Goal: Task Accomplishment & Management: Complete application form

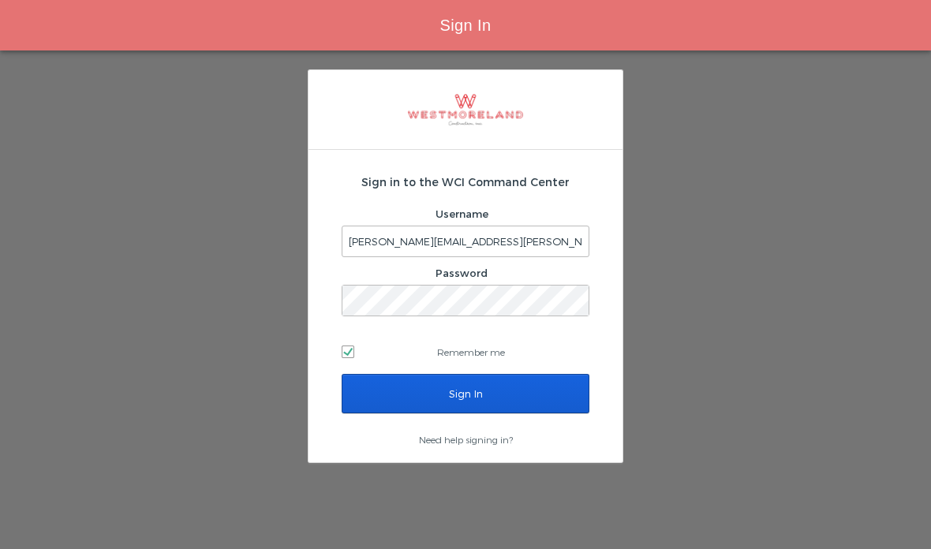
click at [386, 391] on input "Sign In" at bounding box center [466, 393] width 248 height 39
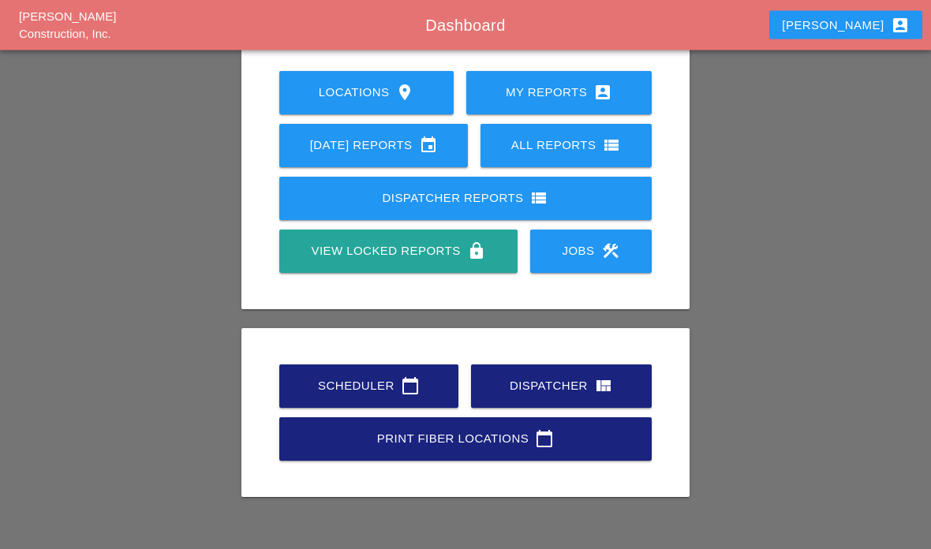
scroll to position [120, 0]
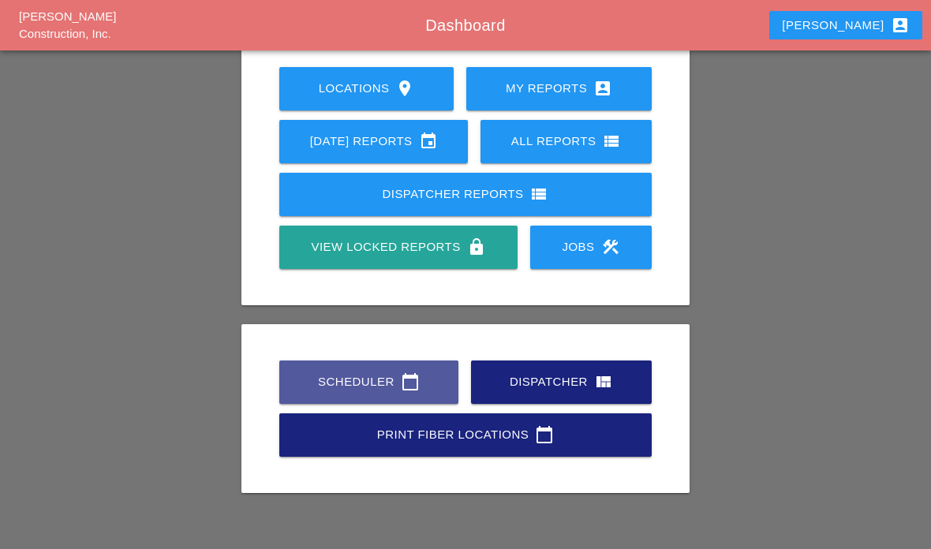
click at [362, 380] on div "Scheduler calendar_today" at bounding box center [369, 381] width 129 height 19
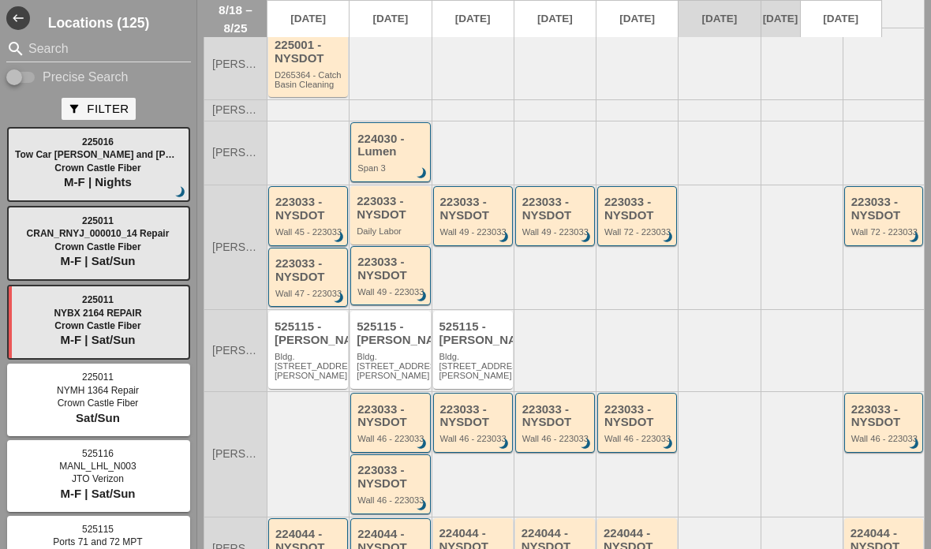
scroll to position [206, 0]
click at [51, 46] on input "Search" at bounding box center [98, 48] width 140 height 25
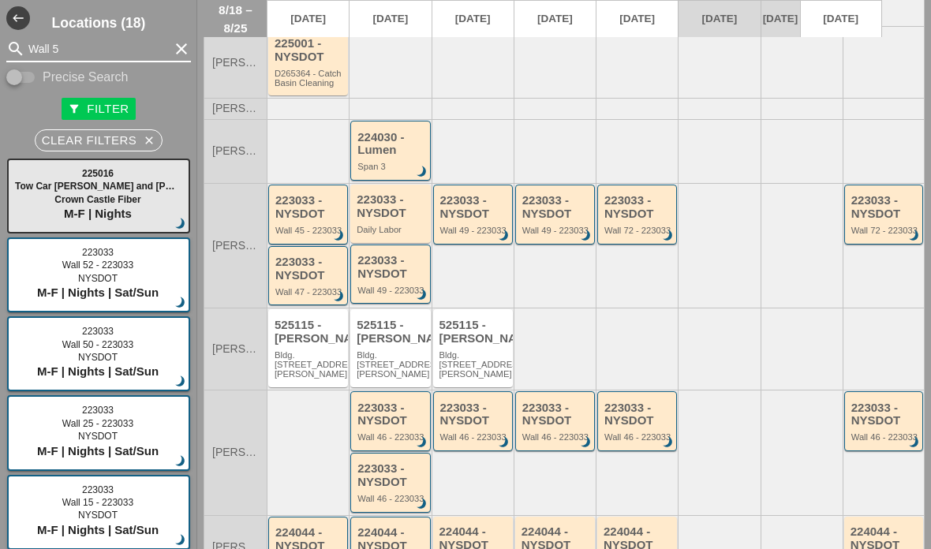
type input "Wall 51"
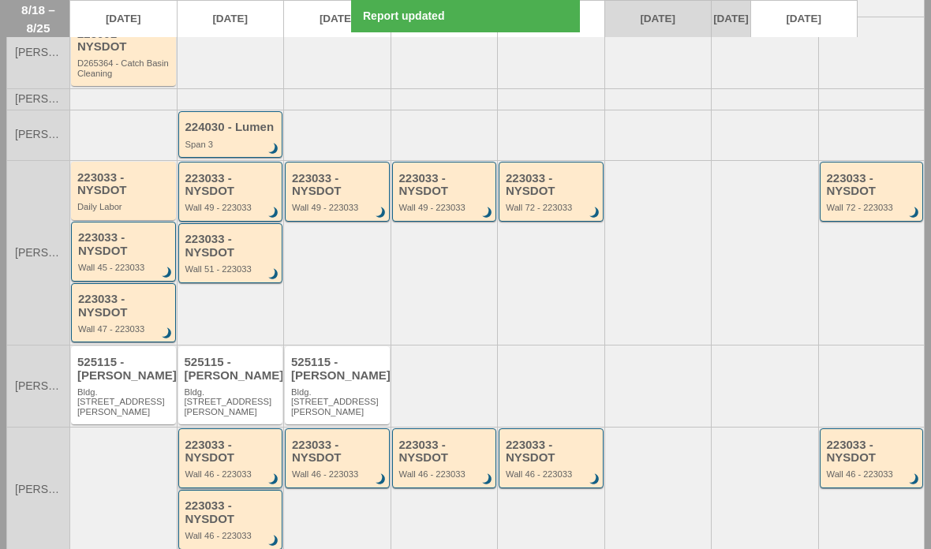
type input "Wall 51"
click at [215, 439] on div "223033 - NYSDOT" at bounding box center [231, 452] width 93 height 26
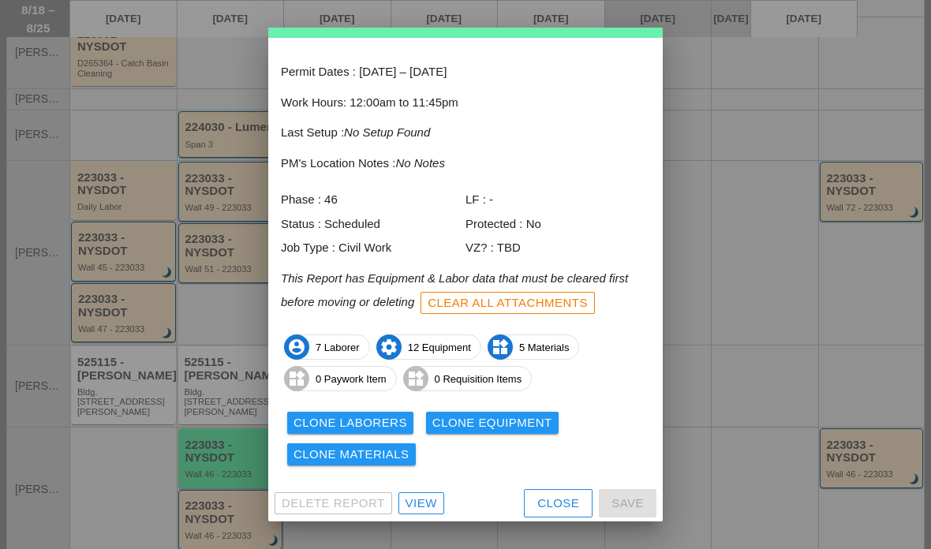
scroll to position [54, 0]
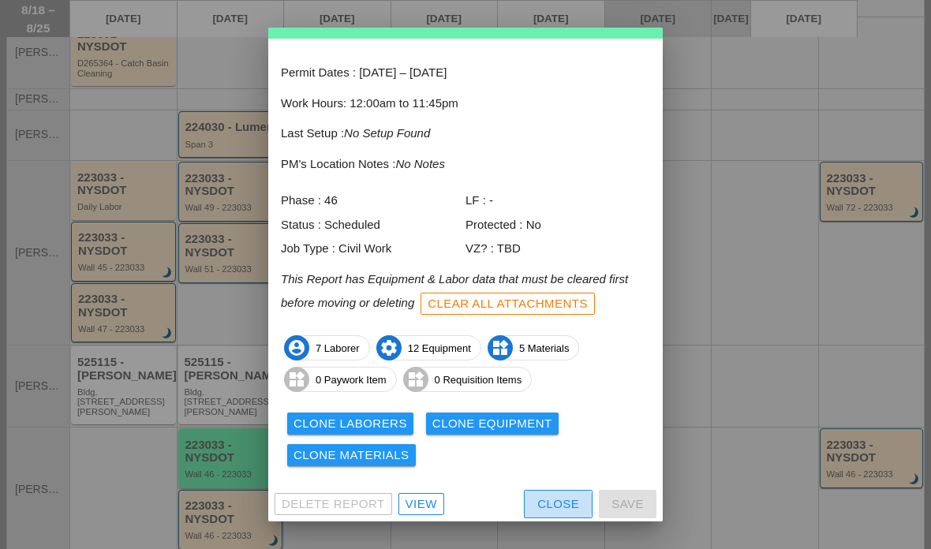
click at [549, 496] on div "Close" at bounding box center [558, 505] width 42 height 18
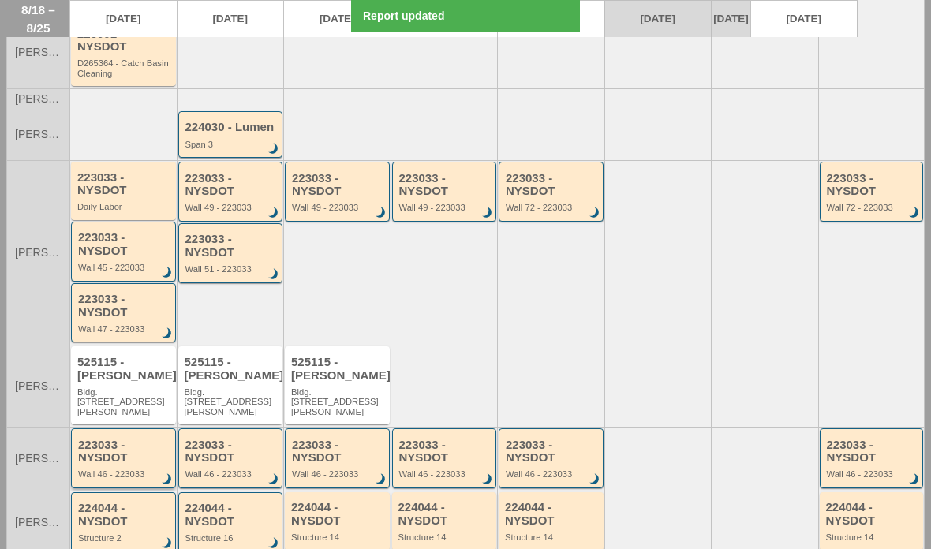
click at [144, 439] on div "223033 - NYSDOT" at bounding box center [124, 452] width 93 height 26
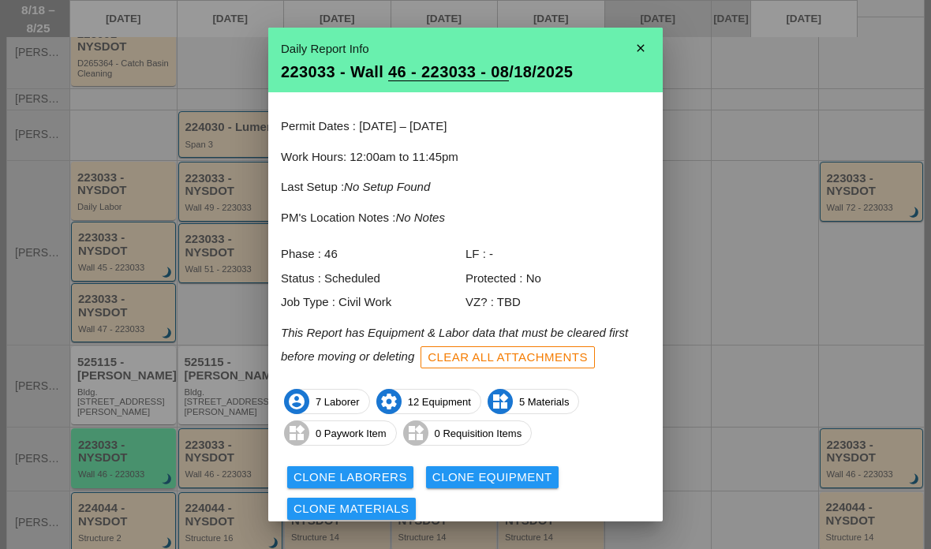
click at [332, 473] on div "Clone Laborers" at bounding box center [351, 478] width 114 height 18
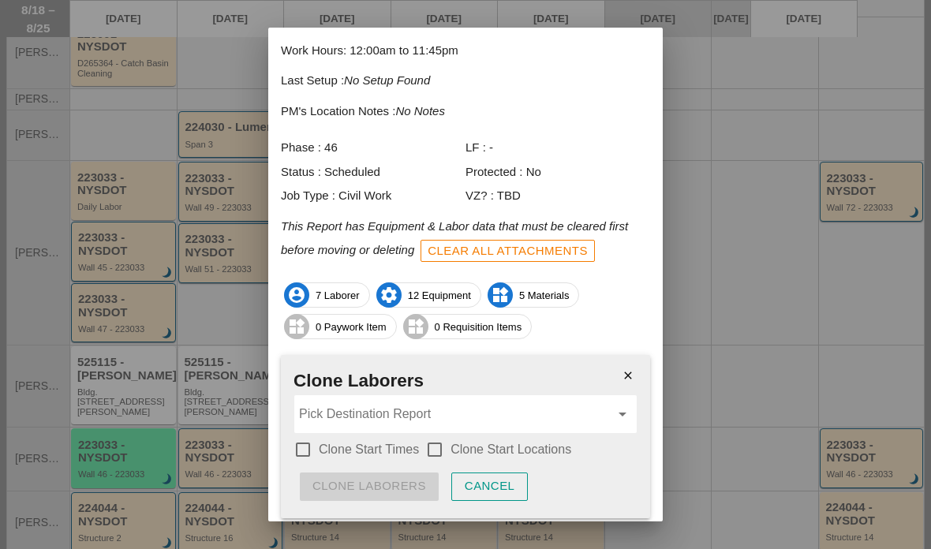
scroll to position [123, 0]
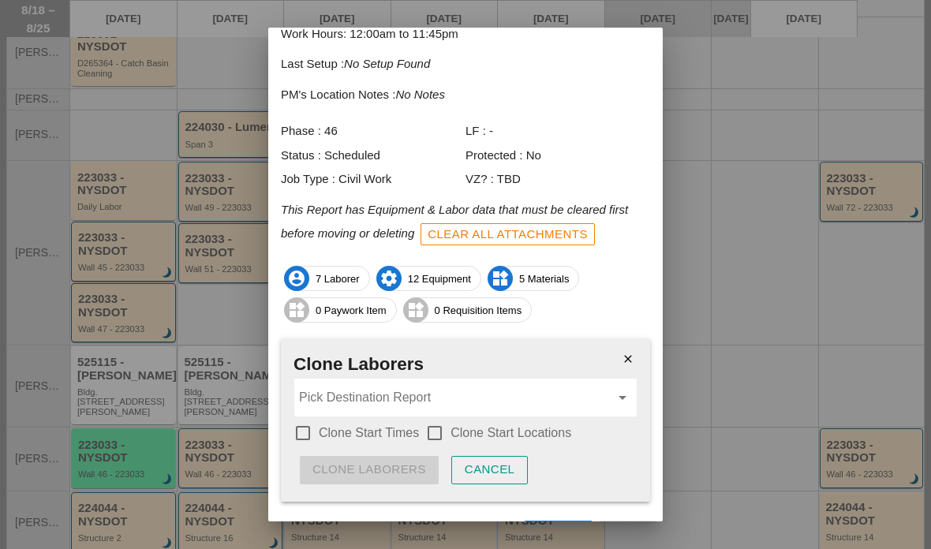
click at [325, 385] on input "Pick Destination Report" at bounding box center [454, 397] width 311 height 25
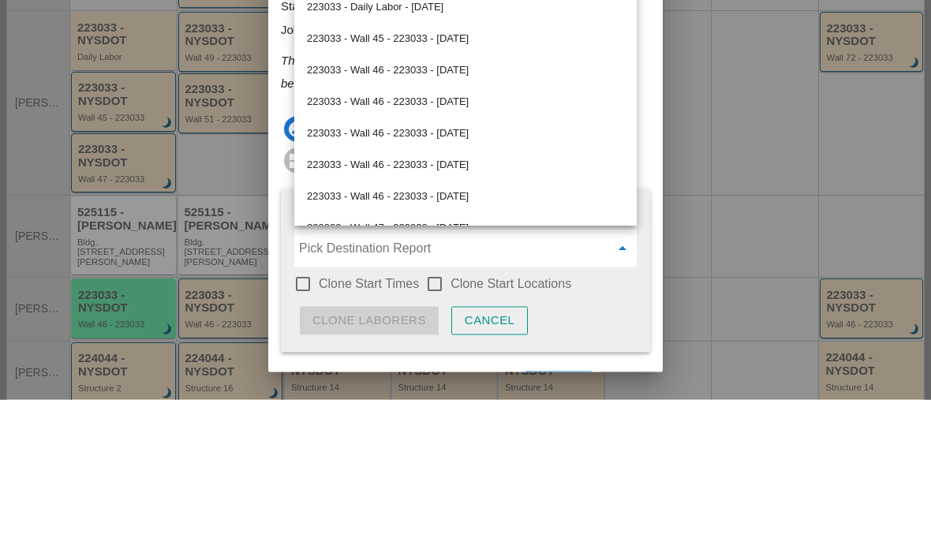
click at [316, 211] on div "223033 - Wall 46 - 223033 - 08/19/2025" at bounding box center [465, 220] width 317 height 19
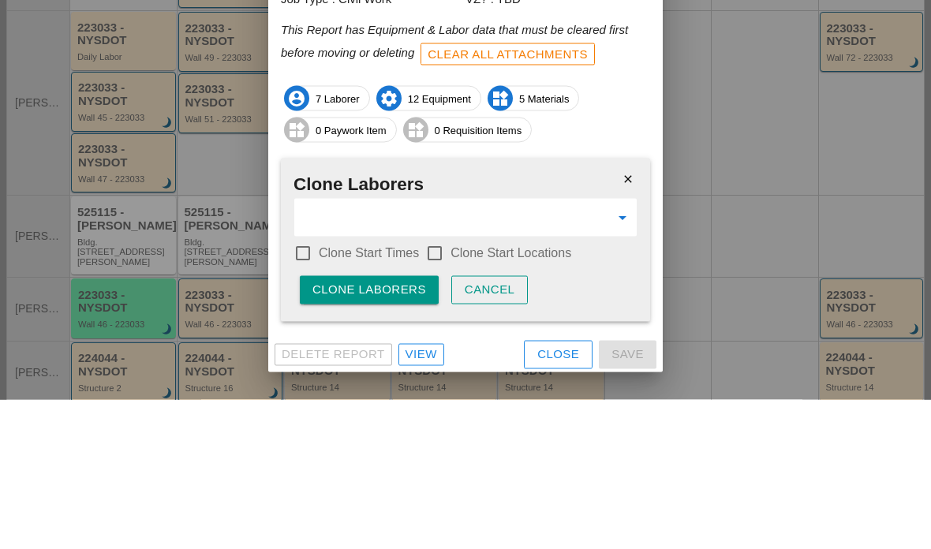
scroll to position [153, 0]
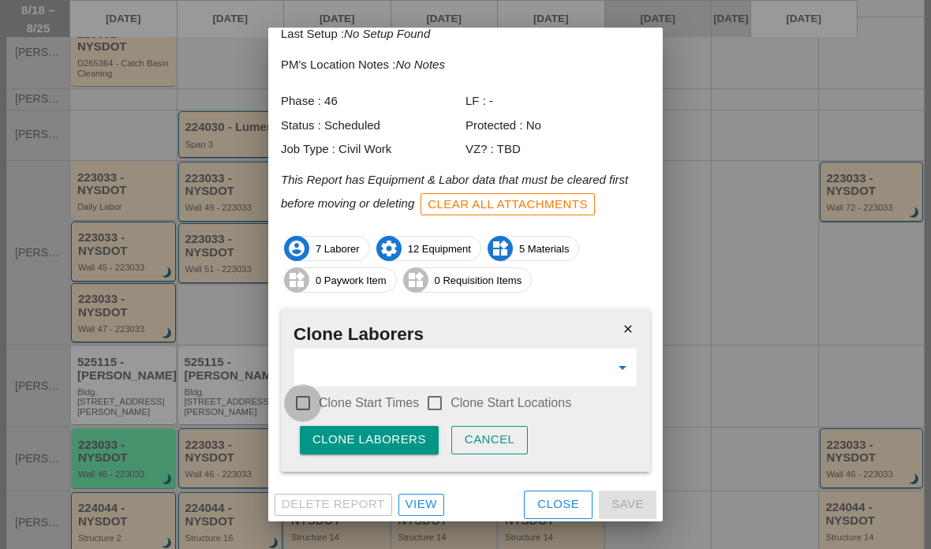
click at [315, 399] on div at bounding box center [303, 403] width 27 height 27
click at [437, 395] on div at bounding box center [434, 403] width 27 height 27
click at [325, 431] on div "Clone Laborers" at bounding box center [369, 440] width 114 height 18
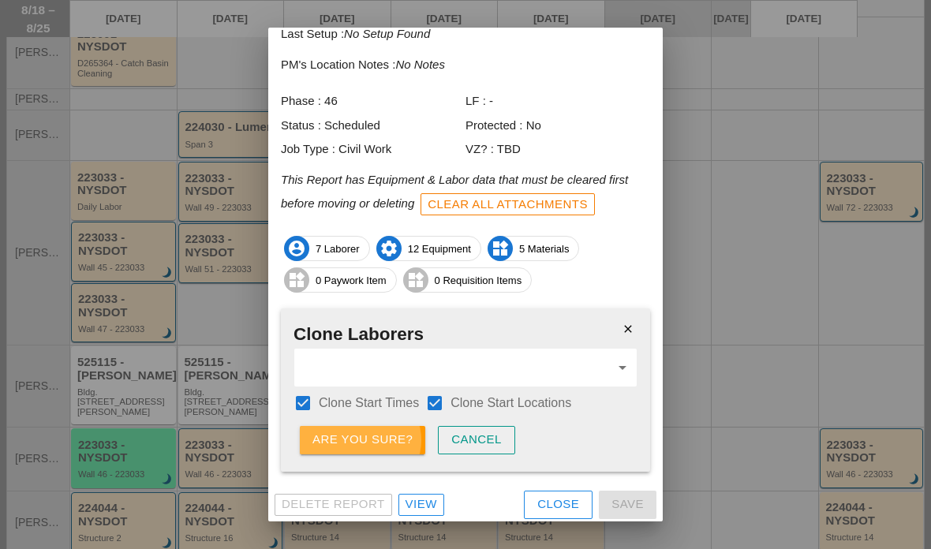
click at [320, 431] on div "Are you sure?" at bounding box center [362, 440] width 100 height 18
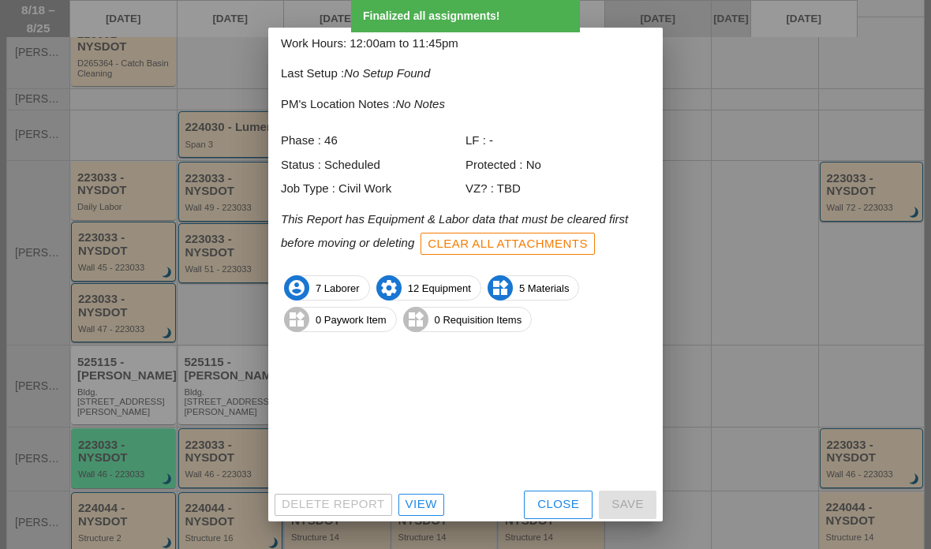
scroll to position [54, 0]
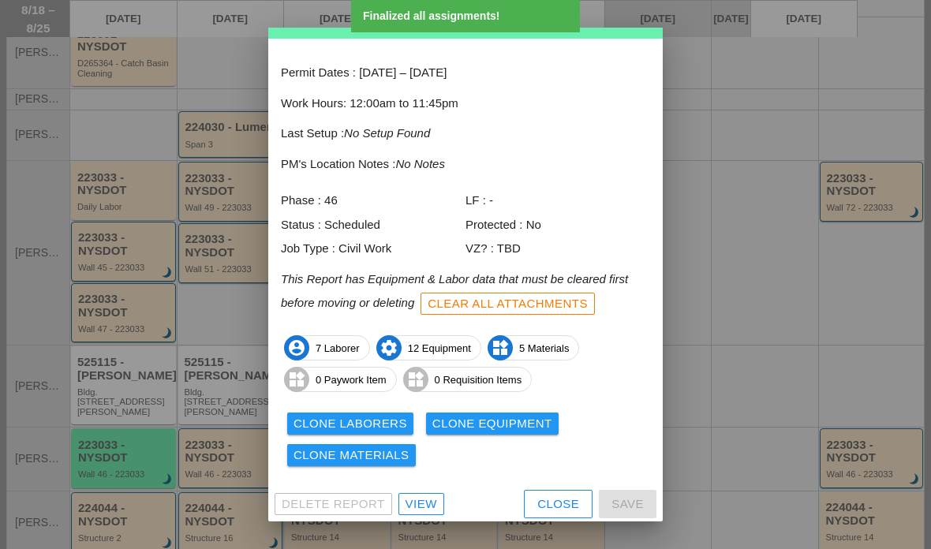
click at [458, 417] on div "Clone Equipment" at bounding box center [492, 424] width 120 height 18
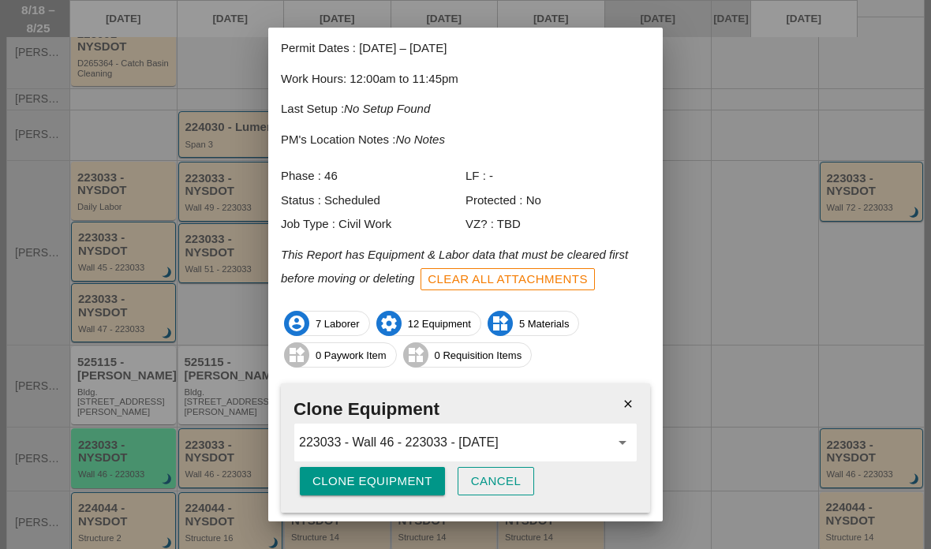
scroll to position [113, 0]
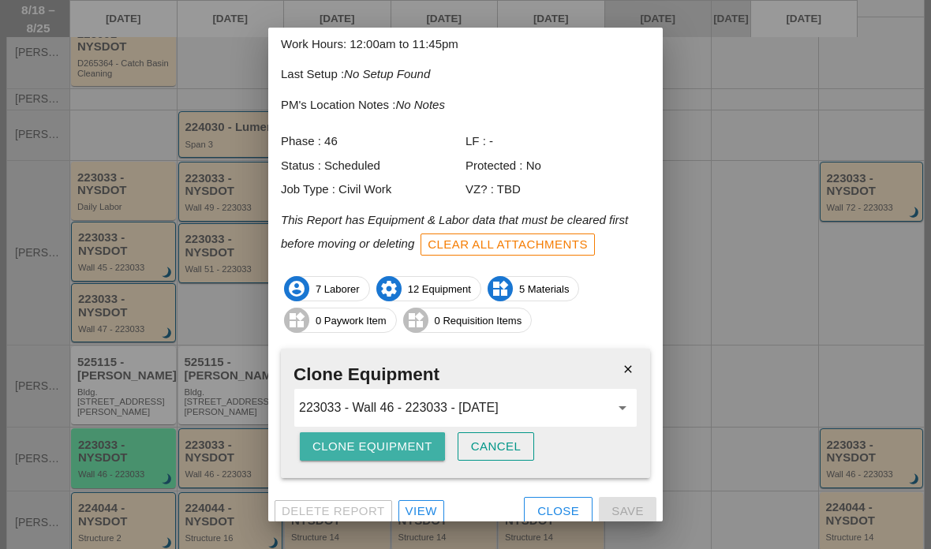
click at [337, 443] on div "Clone Equipment" at bounding box center [372, 447] width 120 height 18
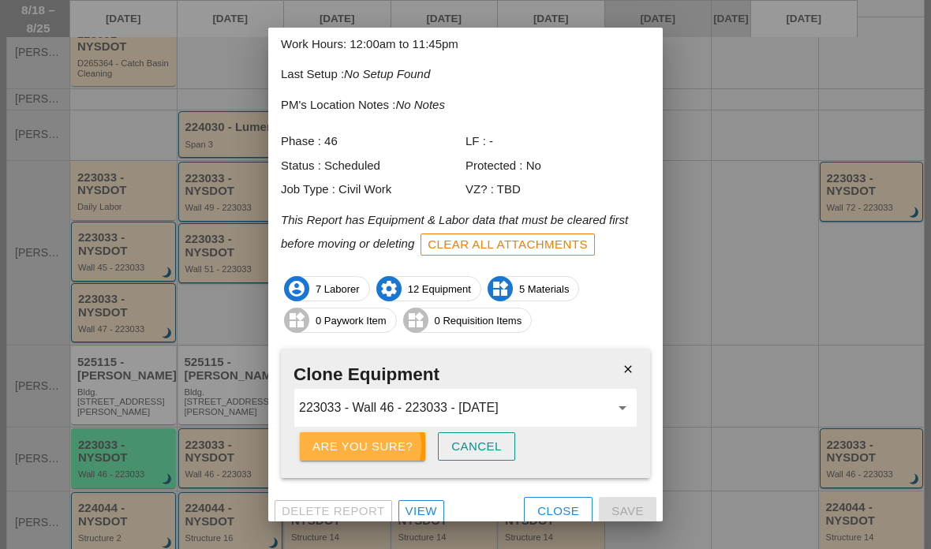
click at [330, 445] on div "Are you sure?" at bounding box center [362, 447] width 100 height 18
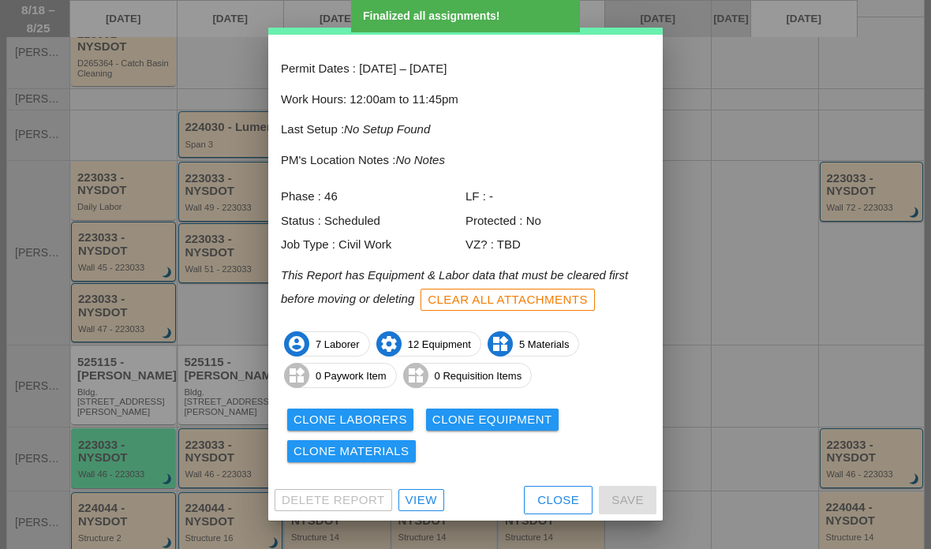
scroll to position [54, 0]
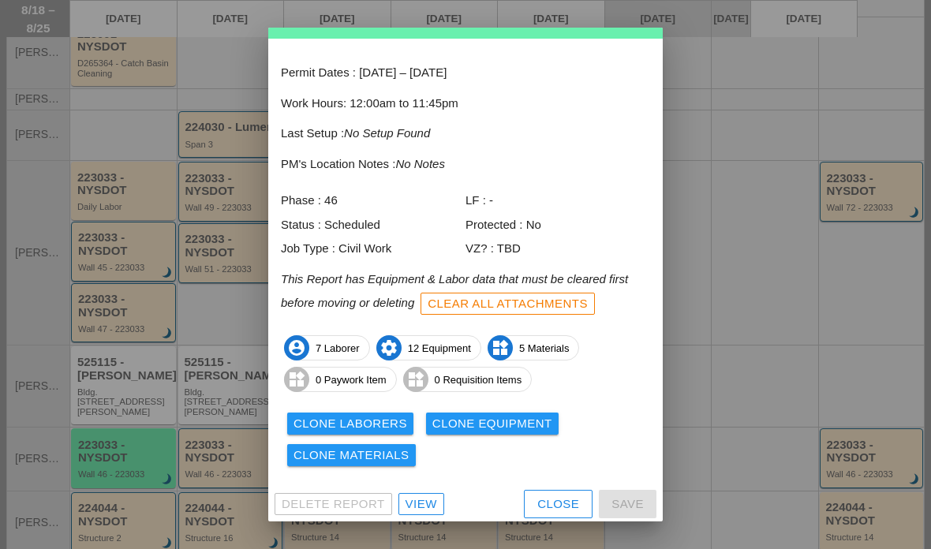
click at [335, 451] on div "Clone Materials" at bounding box center [352, 456] width 116 height 18
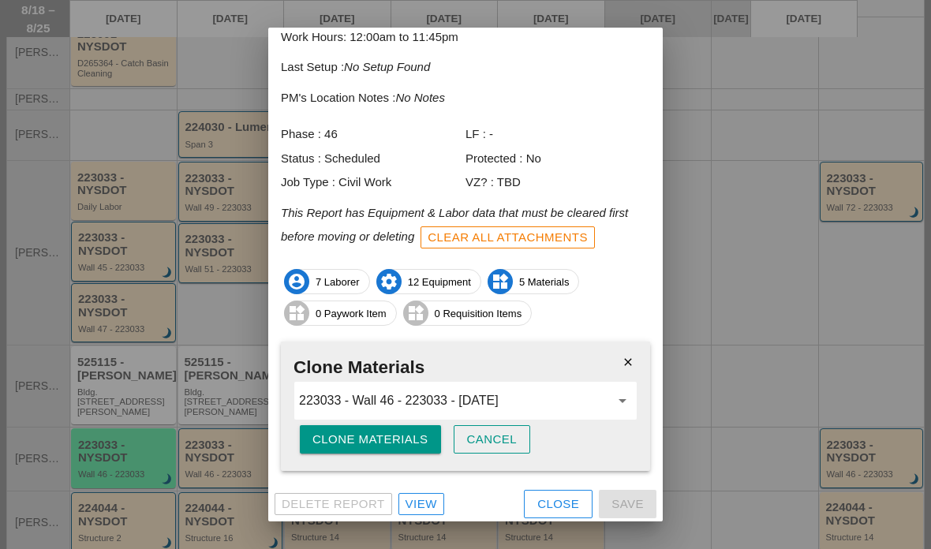
scroll to position [119, 0]
click at [332, 432] on div "Clone Materials" at bounding box center [370, 441] width 116 height 18
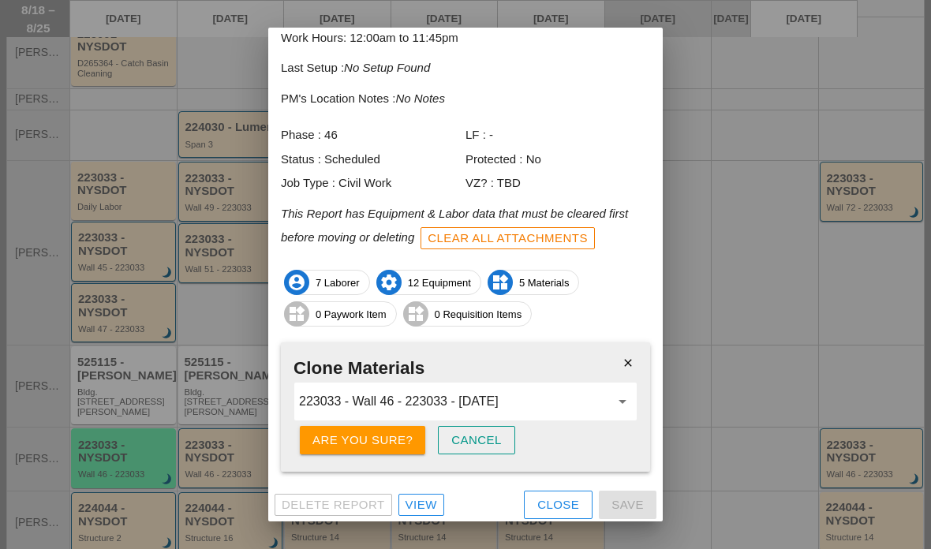
click at [316, 432] on div "Are you sure?" at bounding box center [362, 441] width 100 height 18
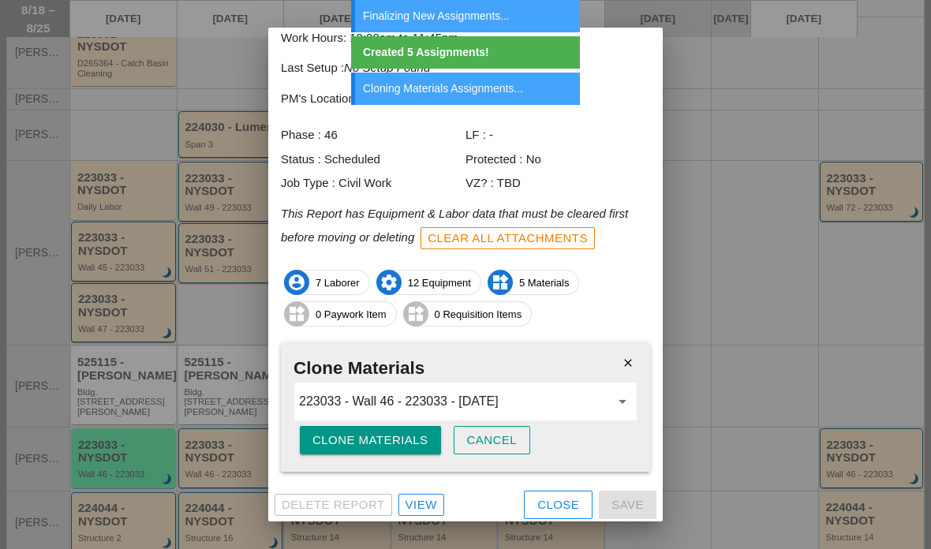
click at [550, 500] on div "Close" at bounding box center [558, 505] width 42 height 18
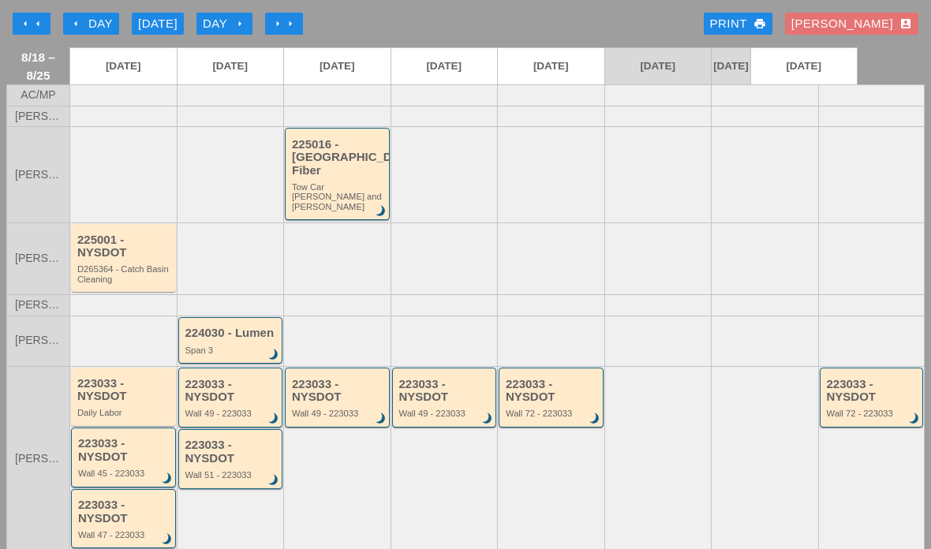
scroll to position [0, 0]
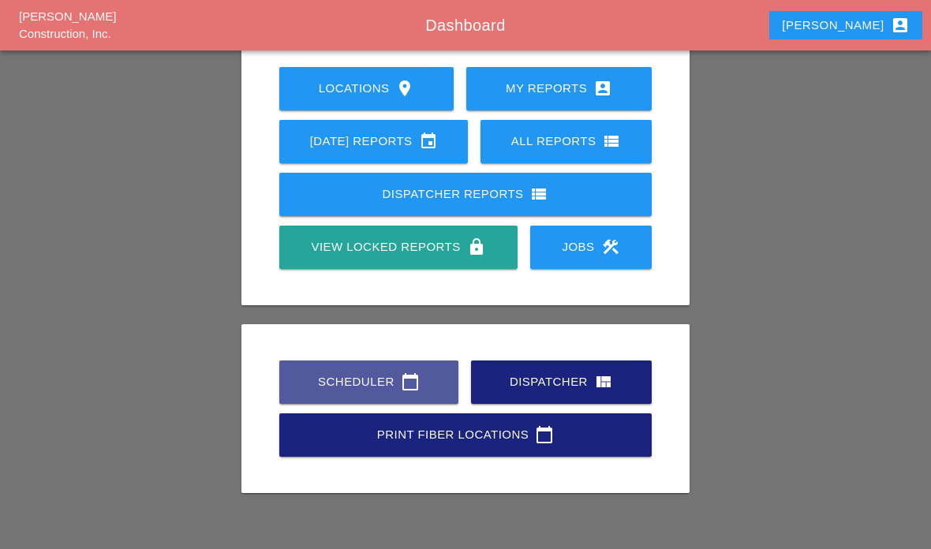
click at [312, 376] on div "Scheduler calendar_today" at bounding box center [369, 381] width 129 height 19
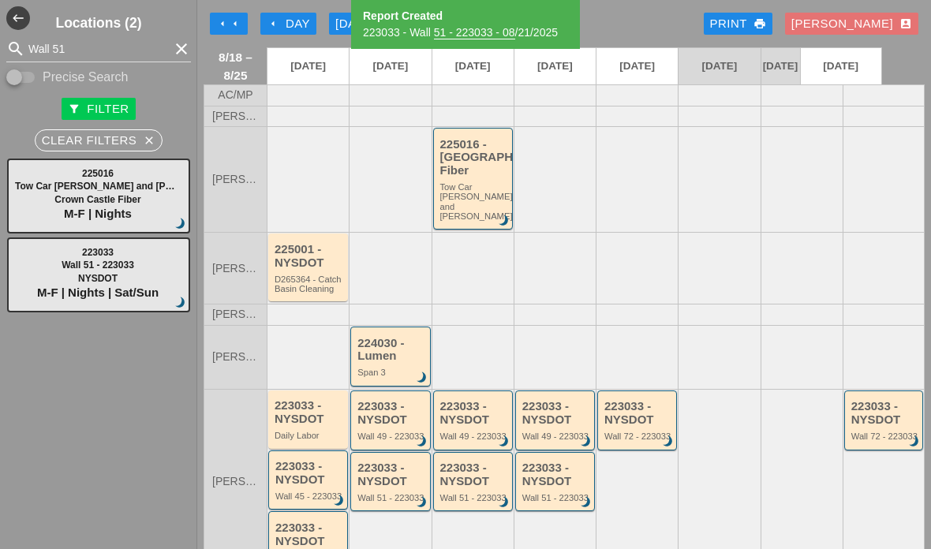
click at [179, 47] on icon "clear" at bounding box center [181, 48] width 19 height 19
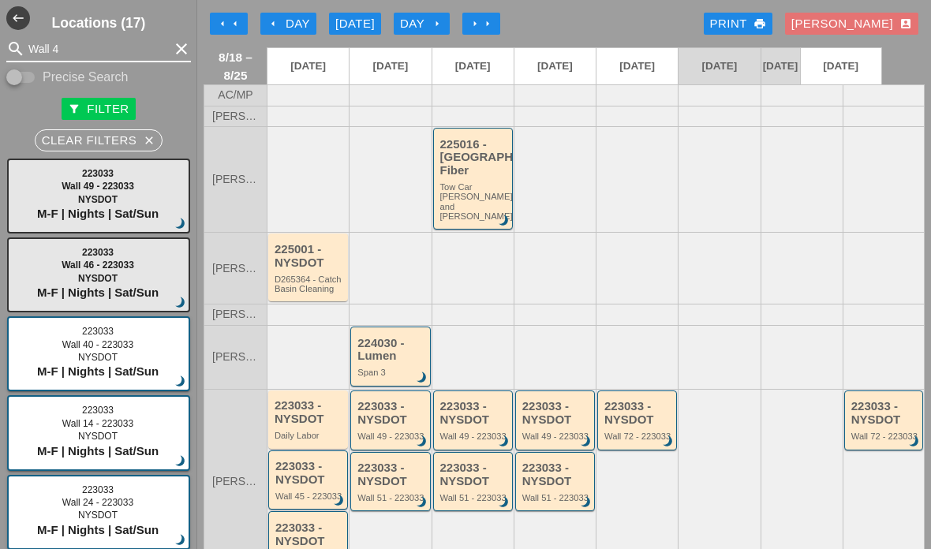
type input "Wall 48"
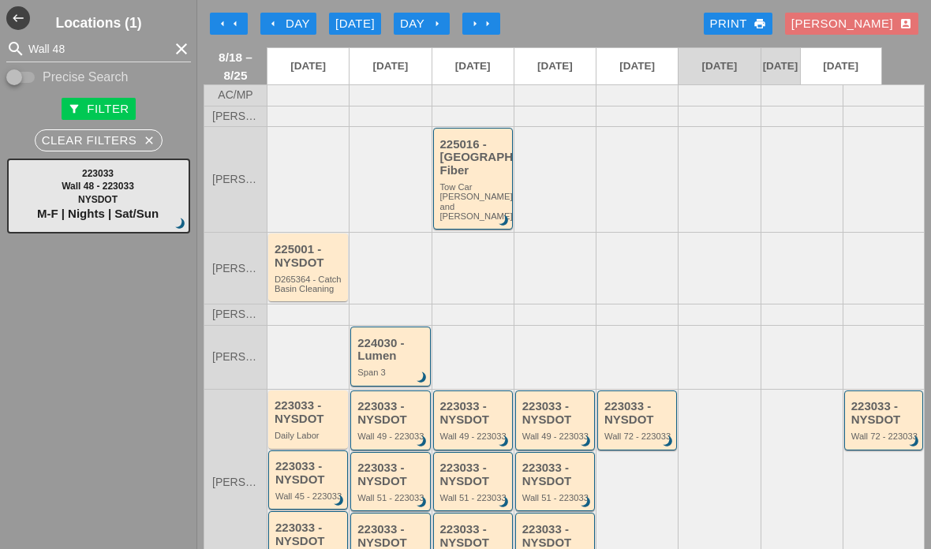
click at [175, 54] on icon "clear" at bounding box center [181, 48] width 19 height 19
type input "Daily"
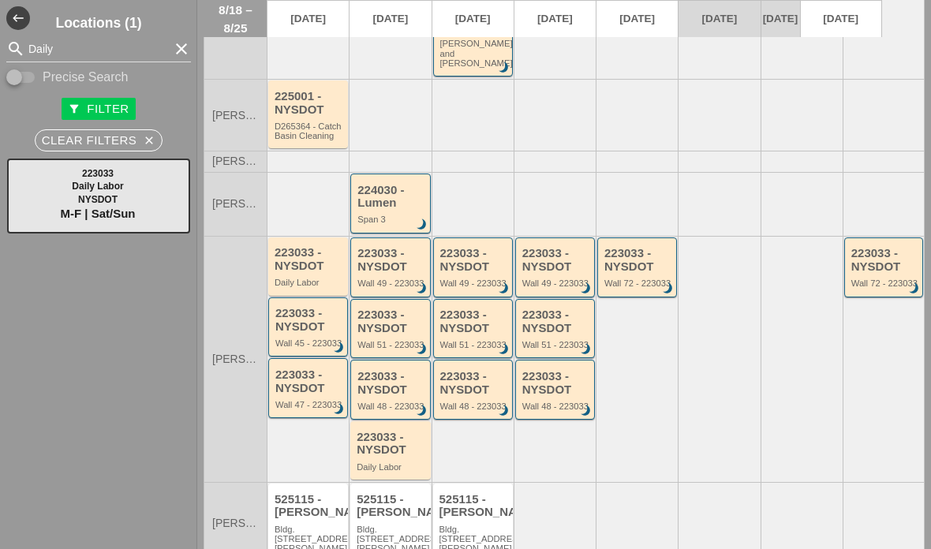
scroll to position [155, 0]
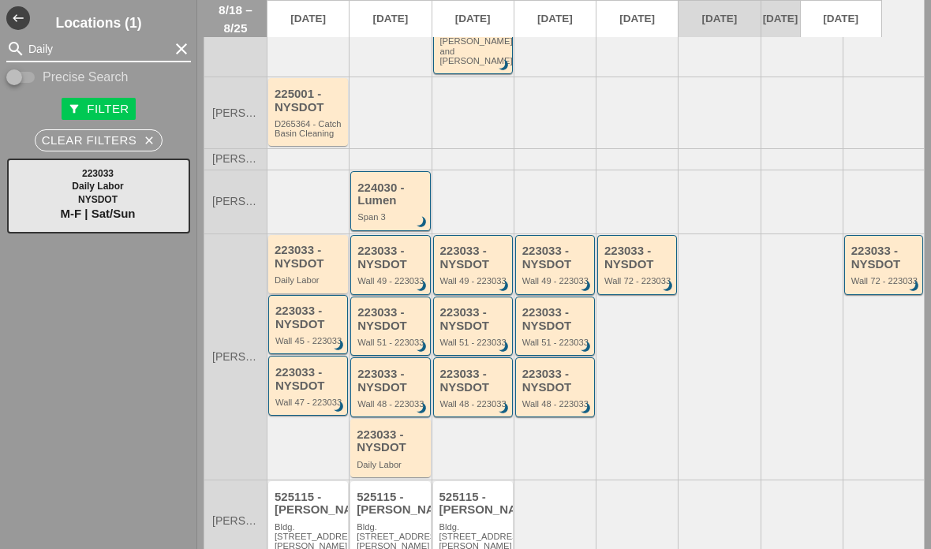
type input "Daily"
click at [297, 244] on div "223033 - NYSDOT" at bounding box center [309, 257] width 69 height 26
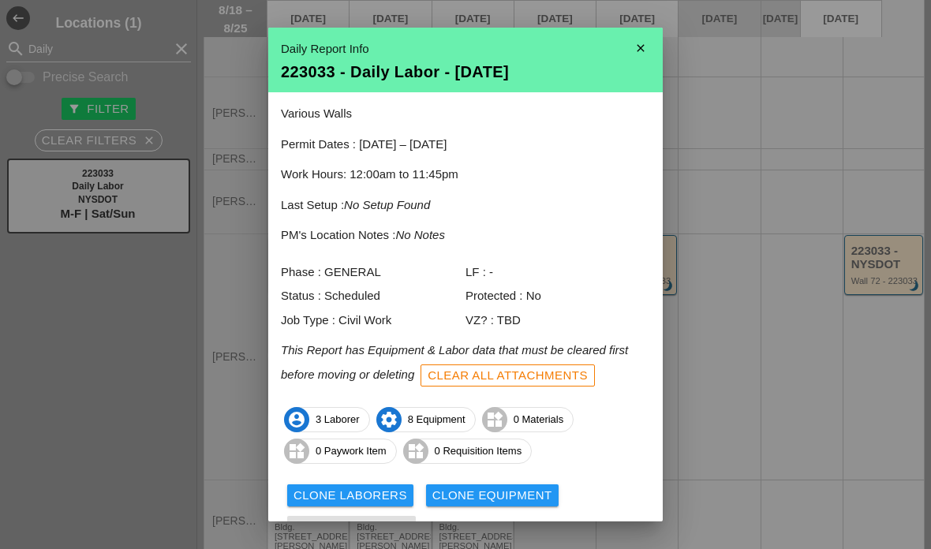
click at [332, 485] on button "Clone Laborers" at bounding box center [350, 496] width 126 height 22
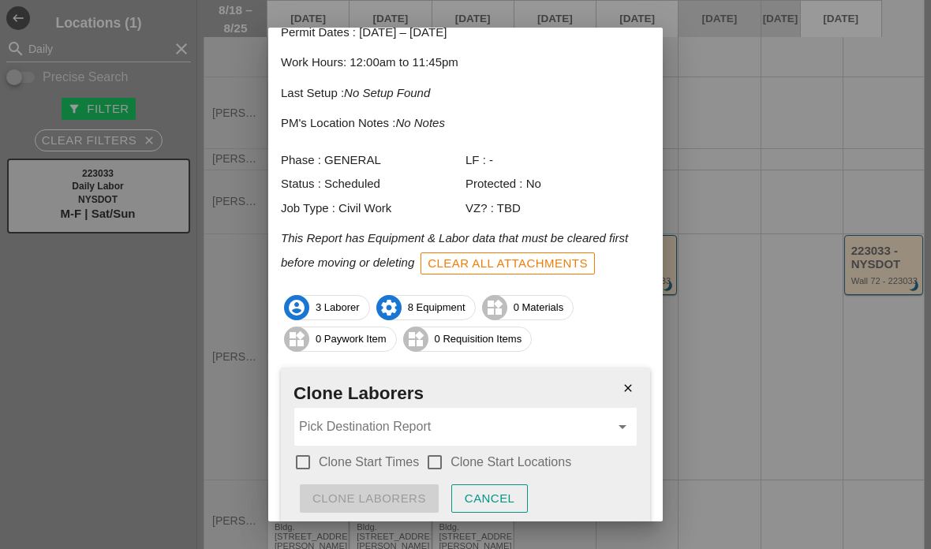
scroll to position [140, 0]
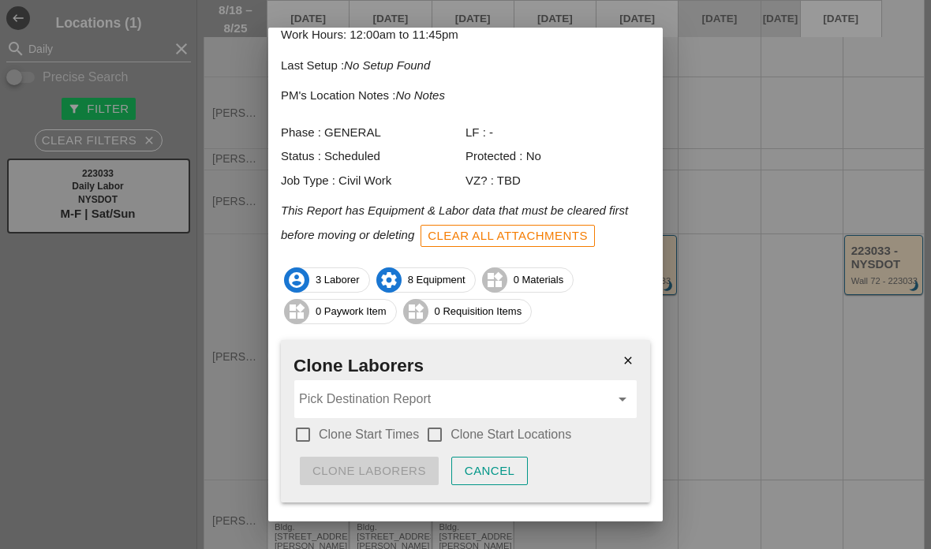
click at [326, 387] on input "Pick Destination Report" at bounding box center [454, 399] width 311 height 25
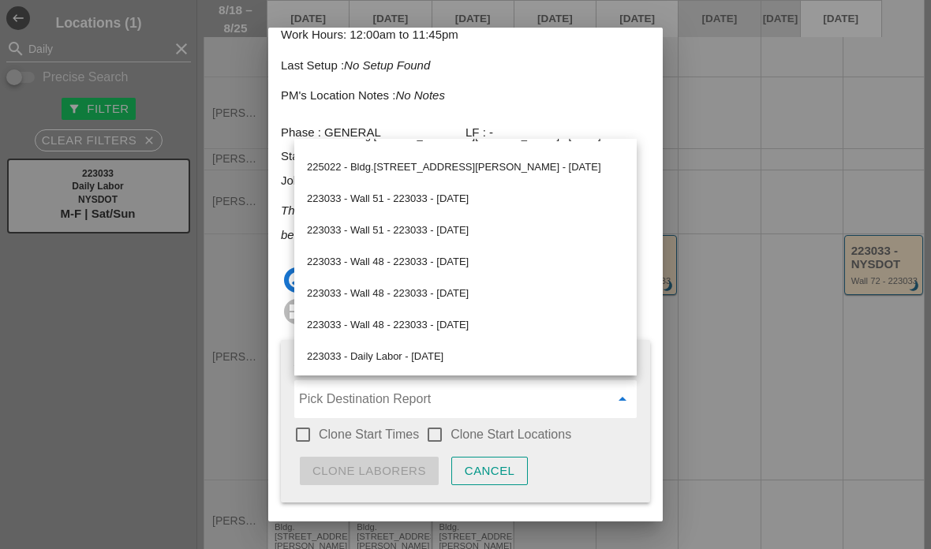
scroll to position [843, 0]
click at [341, 345] on div "223033 - Daily Labor - 08/19/2025" at bounding box center [465, 357] width 317 height 32
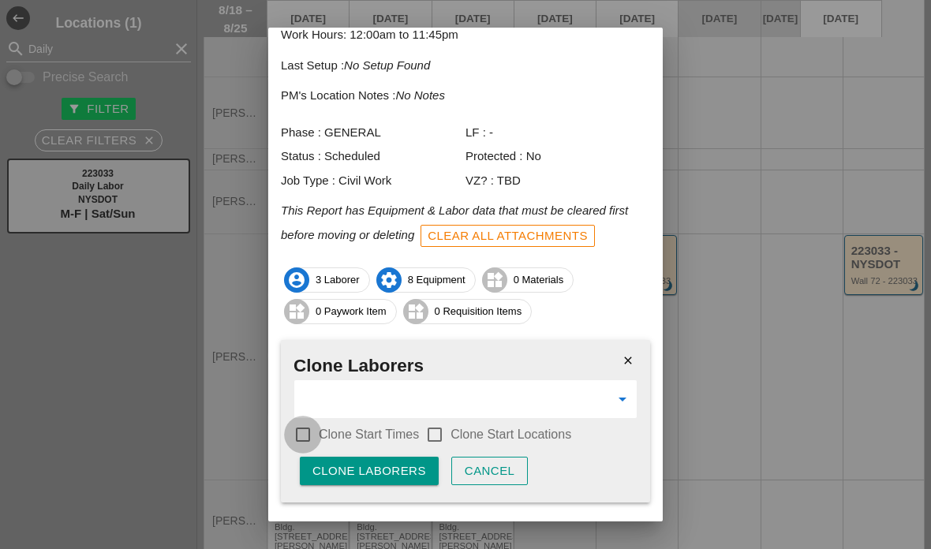
click at [310, 429] on div at bounding box center [303, 434] width 27 height 27
click at [455, 427] on label "Clone Start Locations" at bounding box center [511, 435] width 121 height 16
click at [359, 457] on button "Clone Laborers" at bounding box center [369, 471] width 139 height 28
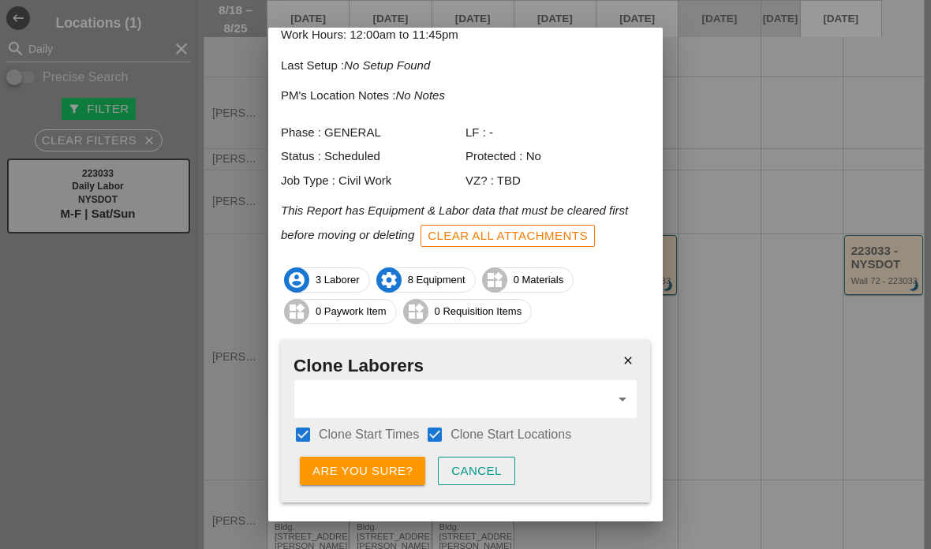
click at [334, 462] on div "Are you sure?" at bounding box center [362, 471] width 100 height 18
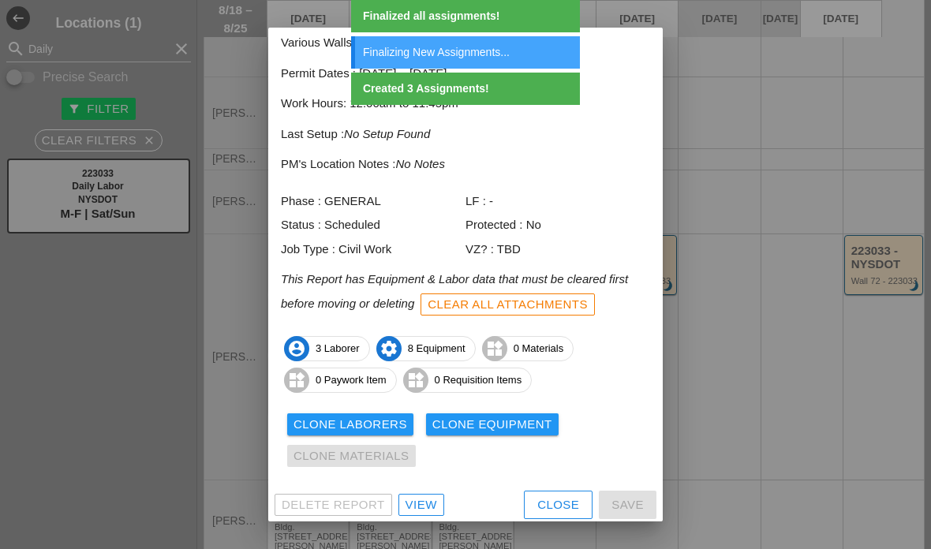
click at [465, 431] on button "Clone Equipment" at bounding box center [492, 425] width 133 height 22
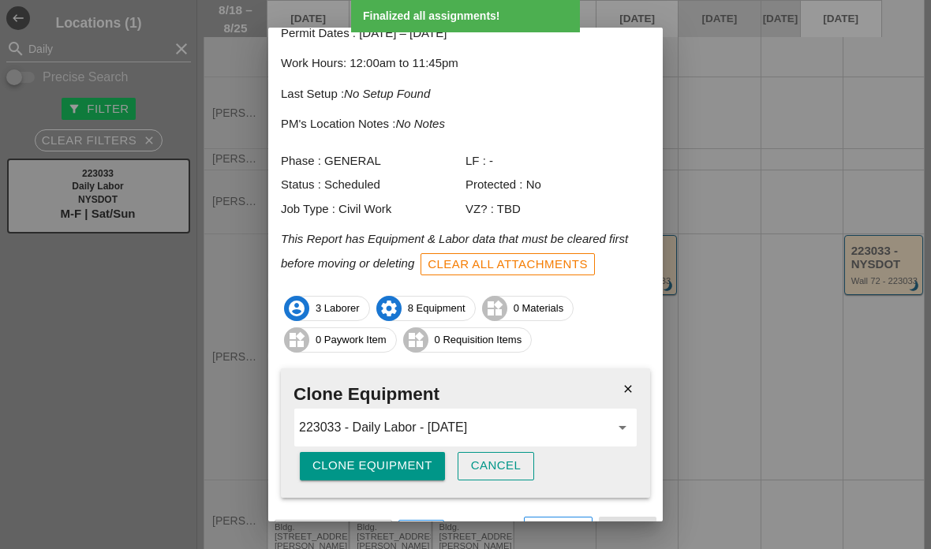
scroll to position [112, 0]
click at [335, 465] on div "Clone Equipment" at bounding box center [372, 465] width 120 height 18
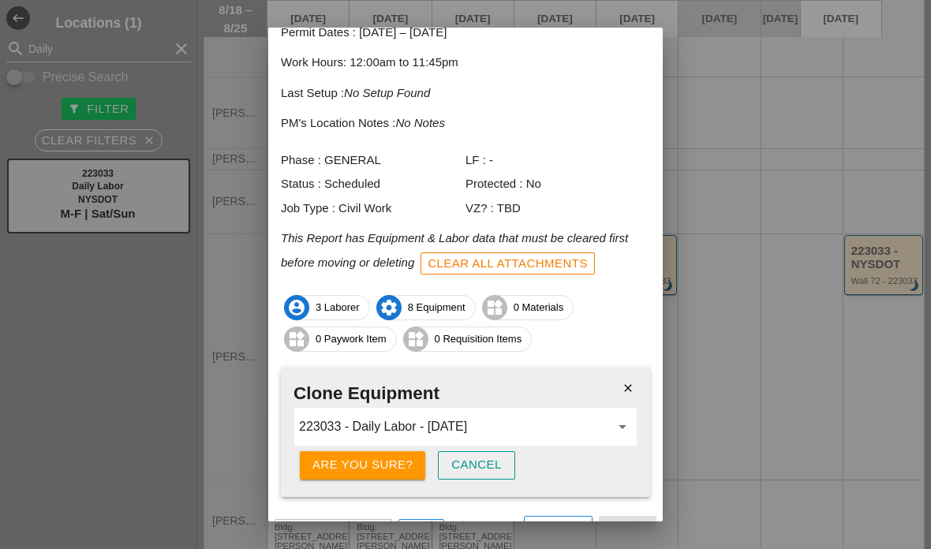
click at [335, 457] on div "Are you sure?" at bounding box center [362, 465] width 100 height 18
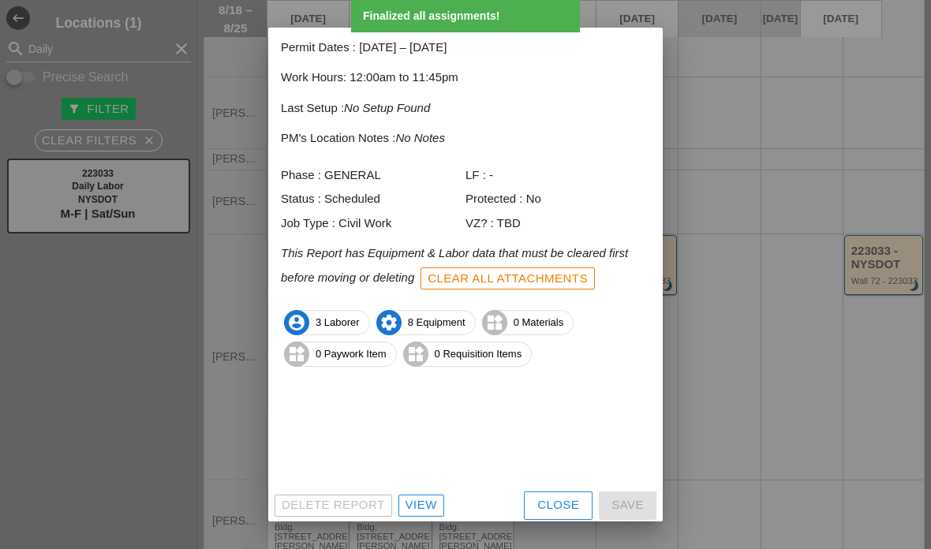
scroll to position [71, 0]
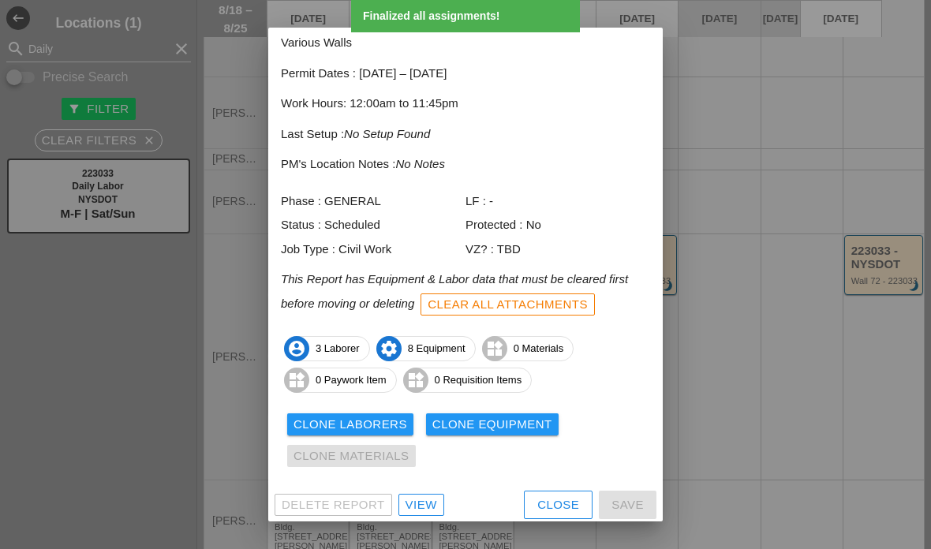
click at [544, 505] on div "Close" at bounding box center [558, 505] width 42 height 18
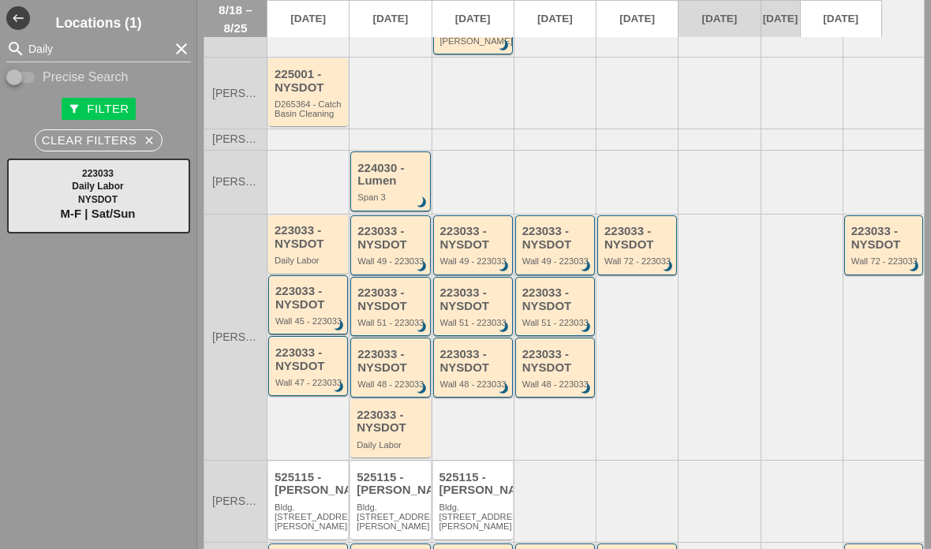
scroll to position [177, 0]
click at [389, 407] on div "223033 - NYSDOT" at bounding box center [391, 420] width 69 height 26
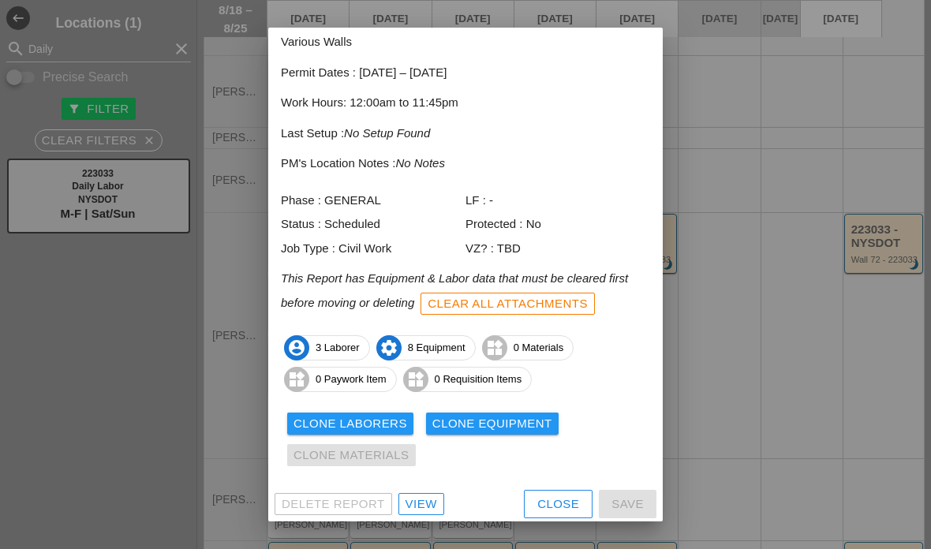
scroll to position [71, 0]
click at [542, 491] on button "Close" at bounding box center [558, 505] width 69 height 28
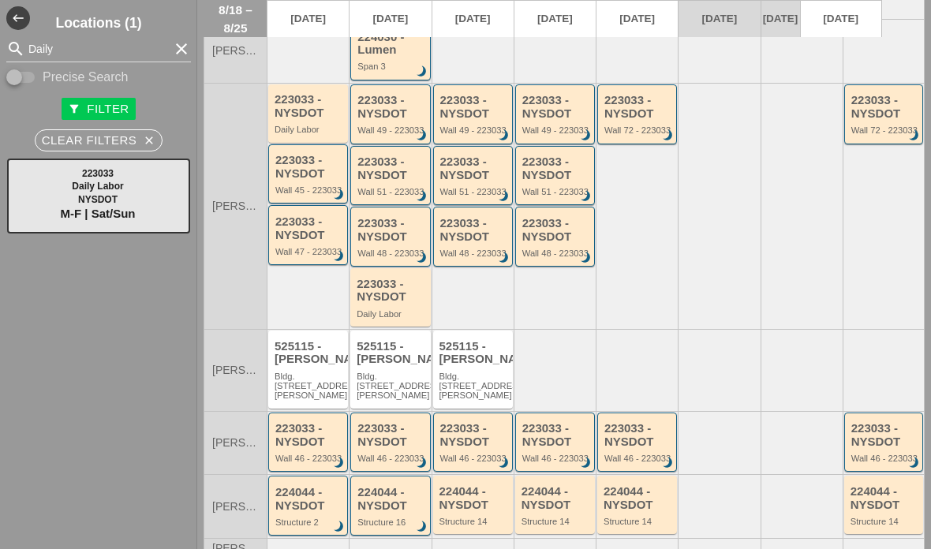
scroll to position [309, 0]
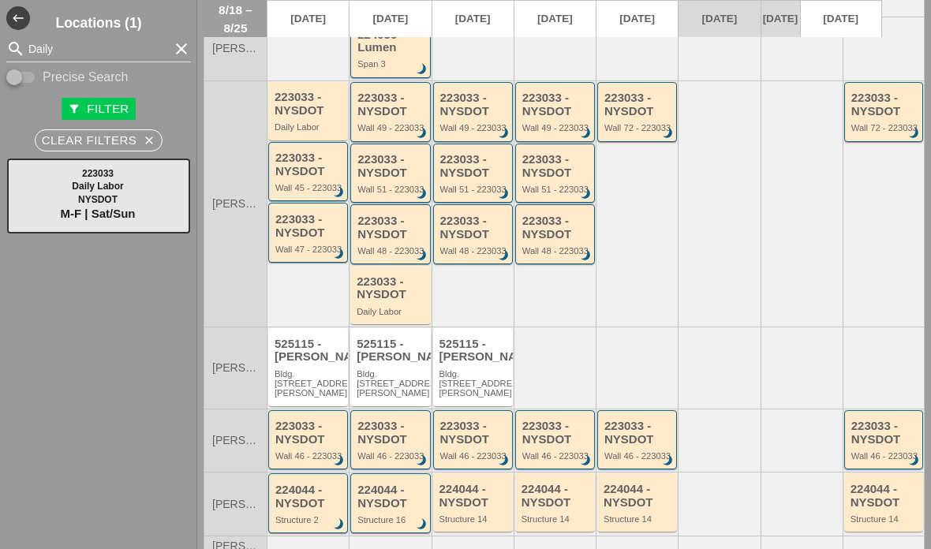
click at [391, 420] on div "223033 - NYSDOT" at bounding box center [391, 433] width 68 height 26
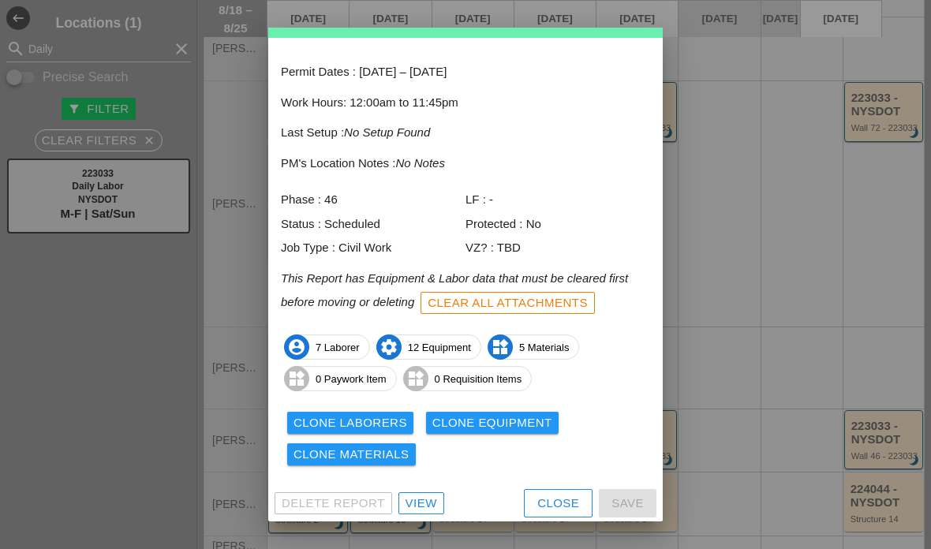
scroll to position [54, 0]
click at [539, 499] on button "Close" at bounding box center [558, 504] width 69 height 28
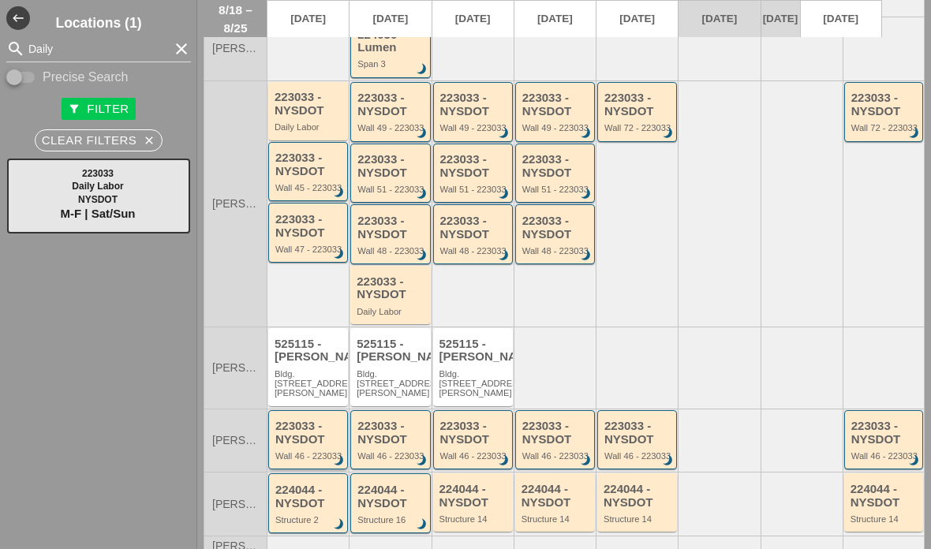
click at [311, 420] on div "223033 - NYSDOT" at bounding box center [309, 433] width 68 height 26
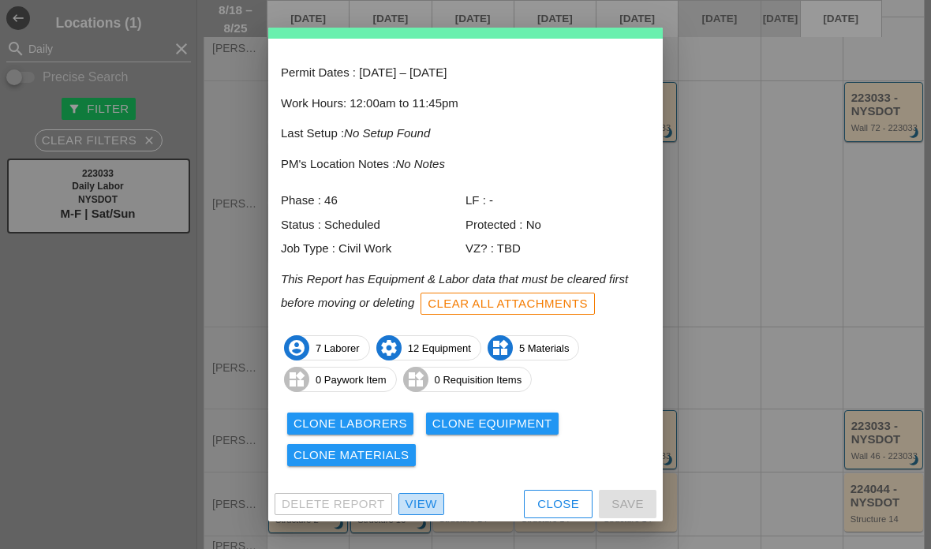
click at [412, 496] on div "View" at bounding box center [422, 505] width 32 height 18
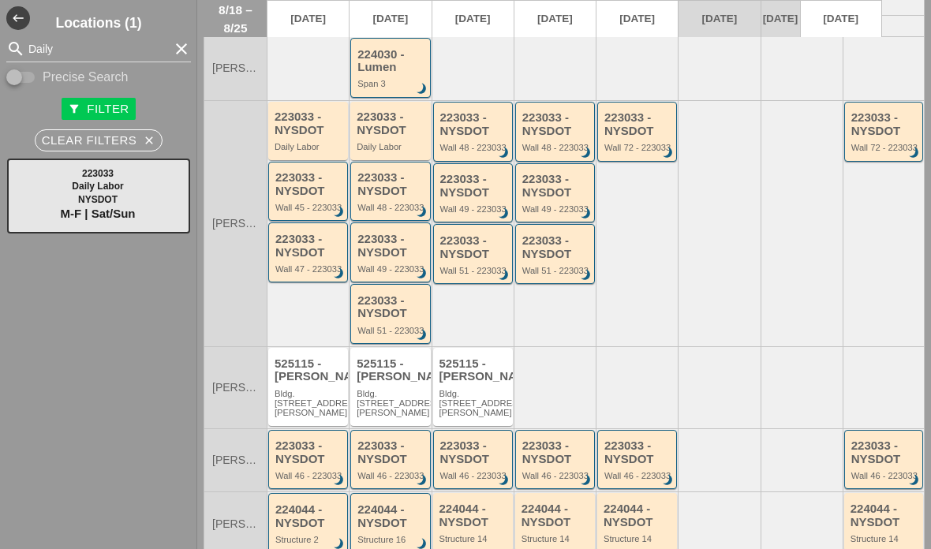
scroll to position [296, 0]
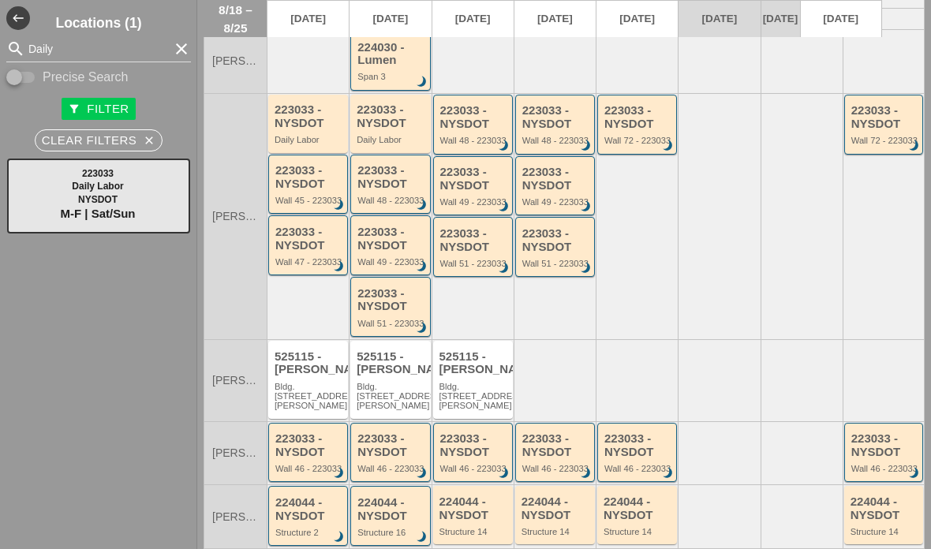
click at [392, 432] on div "223033 - NYSDOT" at bounding box center [391, 445] width 68 height 26
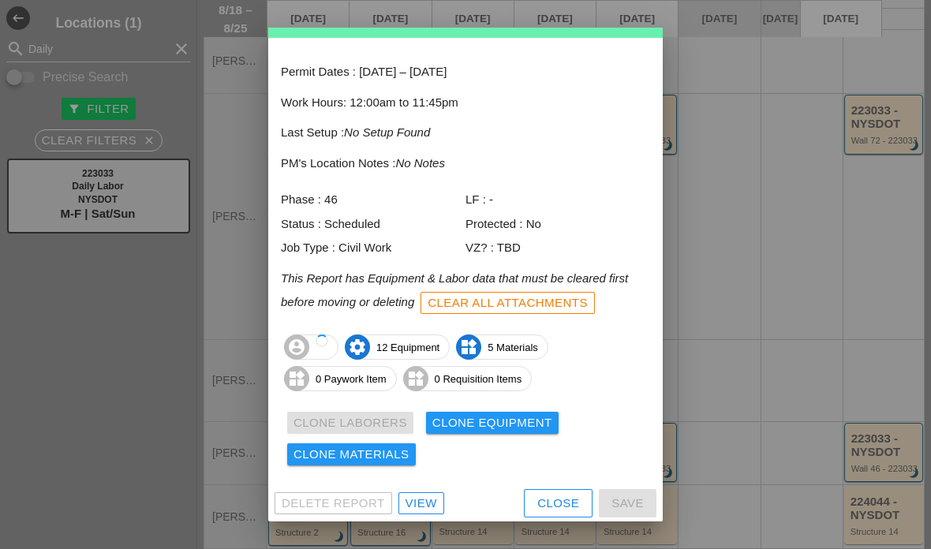
scroll to position [54, 0]
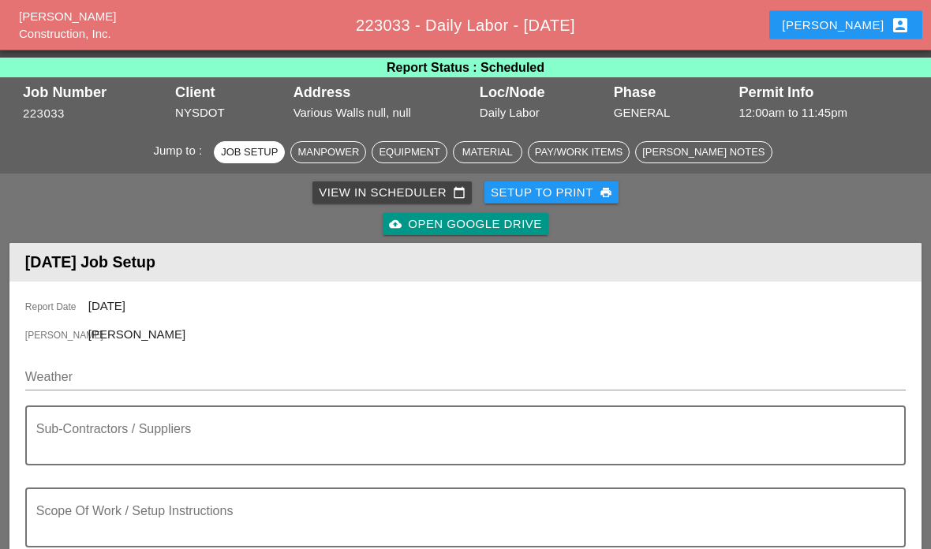
click at [114, 509] on textarea "Scope Of Work / Setup Instructions" at bounding box center [459, 528] width 846 height 38
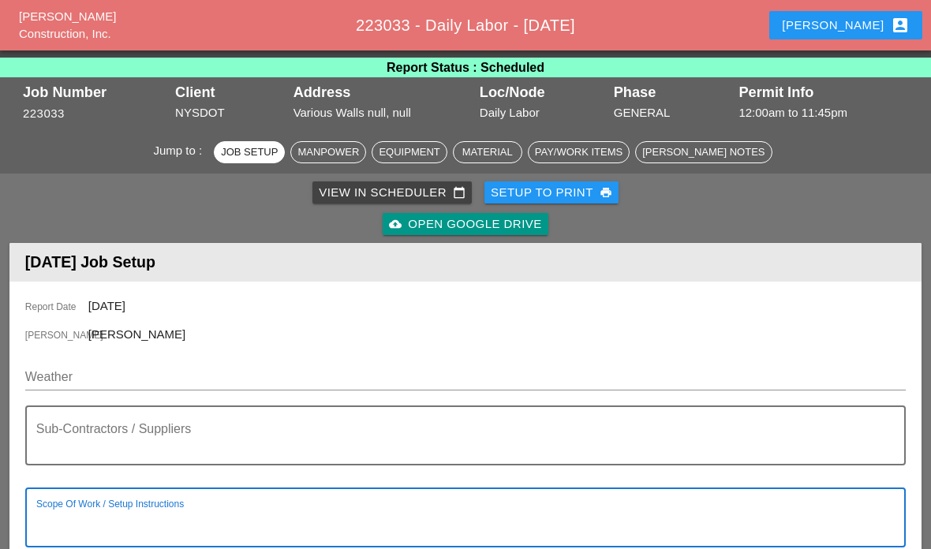
scroll to position [55, 0]
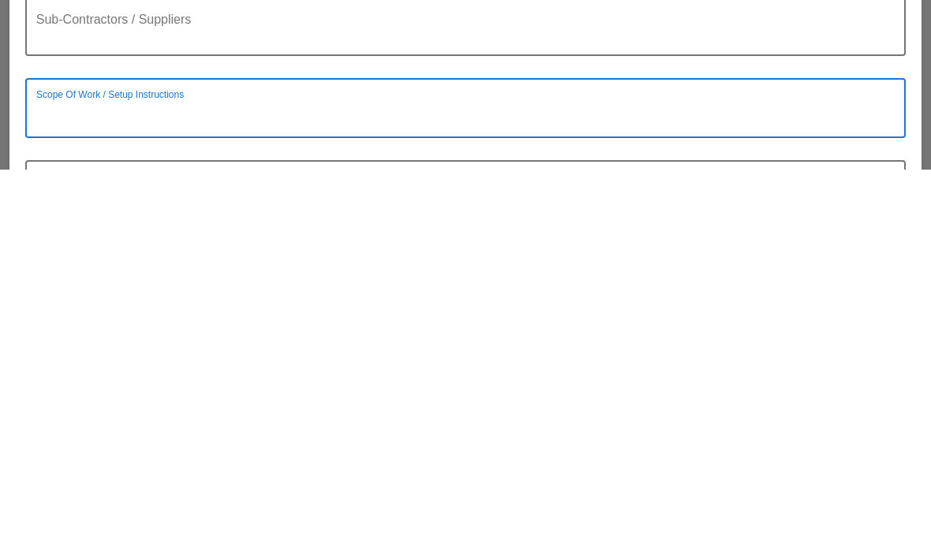
click at [60, 478] on textarea "Scope Of Work / Setup Instructions" at bounding box center [459, 497] width 846 height 38
click at [59, 478] on textarea "Scope Of Work / Setup Instructions" at bounding box center [459, 497] width 846 height 38
paste textarea "LOCATION: 04 WALL: 51 WIN: 1-095-066 LANE CLOSURE LOCATION: [FRONT FACE] CROSS …"
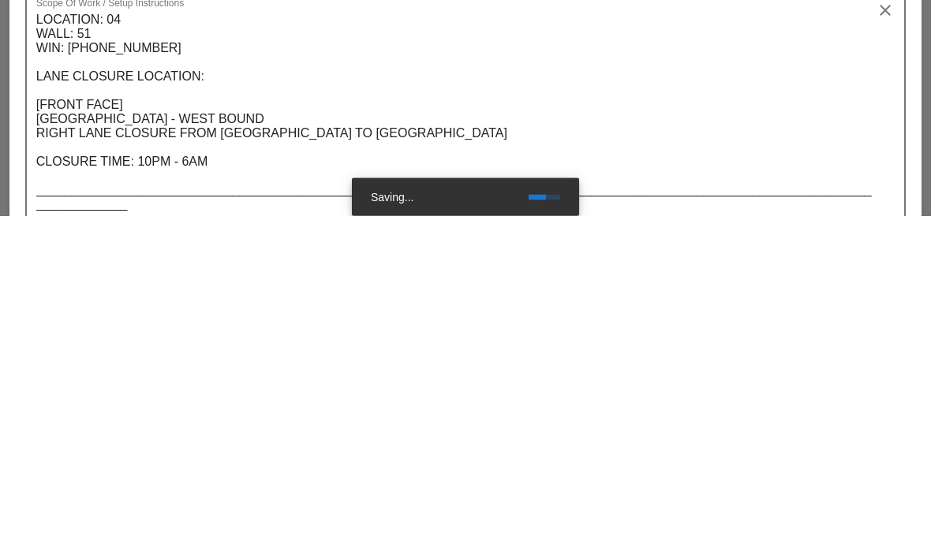
scroll to position [526, 0]
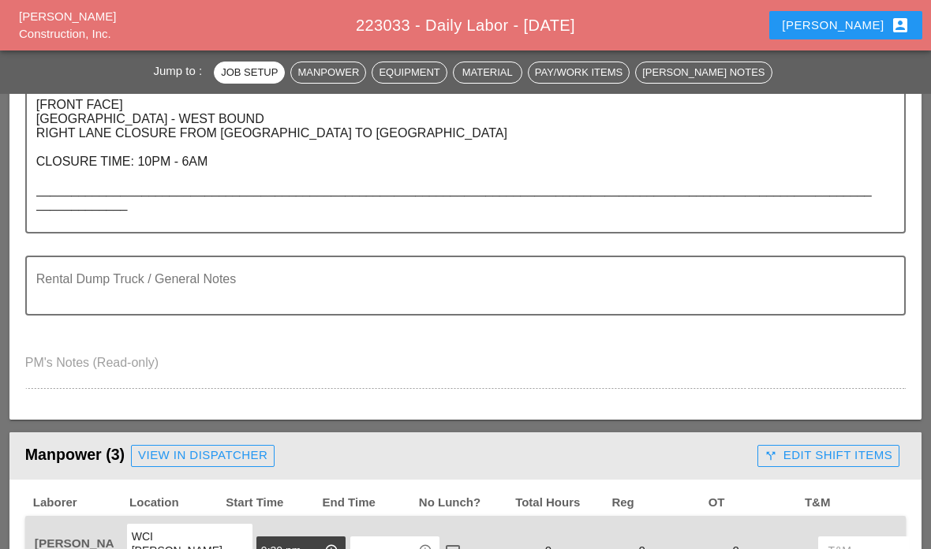
click at [54, 224] on textarea "LOCATION: 04 WALL: 51 WIN: 1-095-066 LANE CLOSURE LOCATION: [FRONT FACE] CROSS …" at bounding box center [459, 119] width 846 height 225
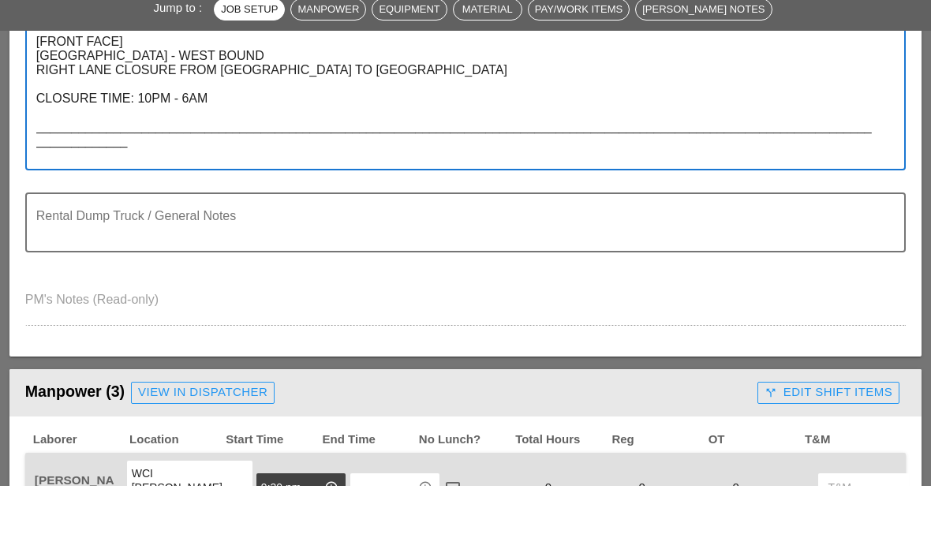
click at [49, 155] on textarea "LOCATION: 04 WALL: 51 WIN: 1-095-066 LANE CLOSURE LOCATION: [FRONT FACE] CROSS …" at bounding box center [459, 120] width 846 height 225
paste textarea "LOCATION: 04 WALL: 49 WIN: 1-095-060 LANE CLOSURE LOCATION: [FRONT FACE] CROSS …"
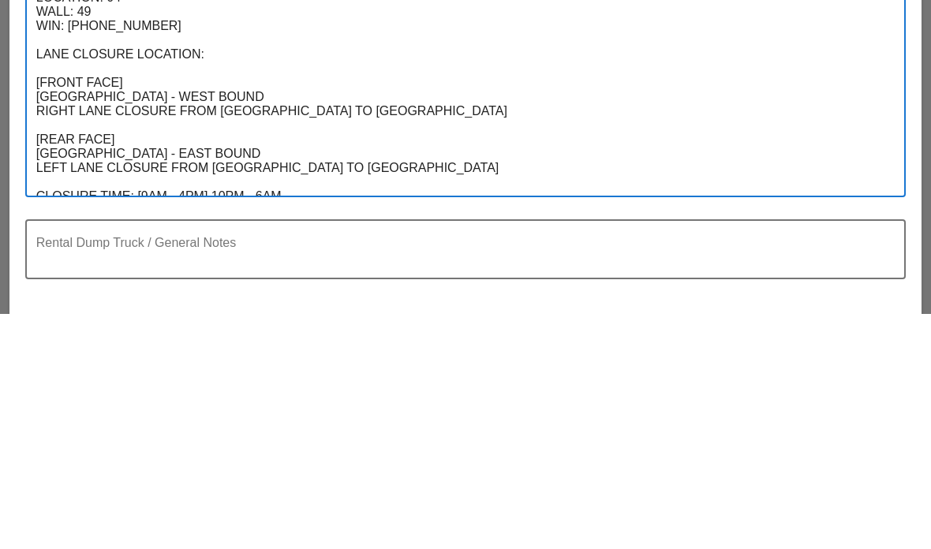
click at [58, 124] on textarea "LOCATION: 04 WALL: 51 WIN: 1-095-066 LANE CLOSURE LOCATION: [FRONT FACE] CROSS …" at bounding box center [459, 220] width 846 height 424
click at [43, 125] on textarea "LOCATION: 04 WALL: 51 WIN: 1-095-066 LANE CLOSURE LOCATION: [FRONT FACE] CROSS …" at bounding box center [459, 220] width 846 height 424
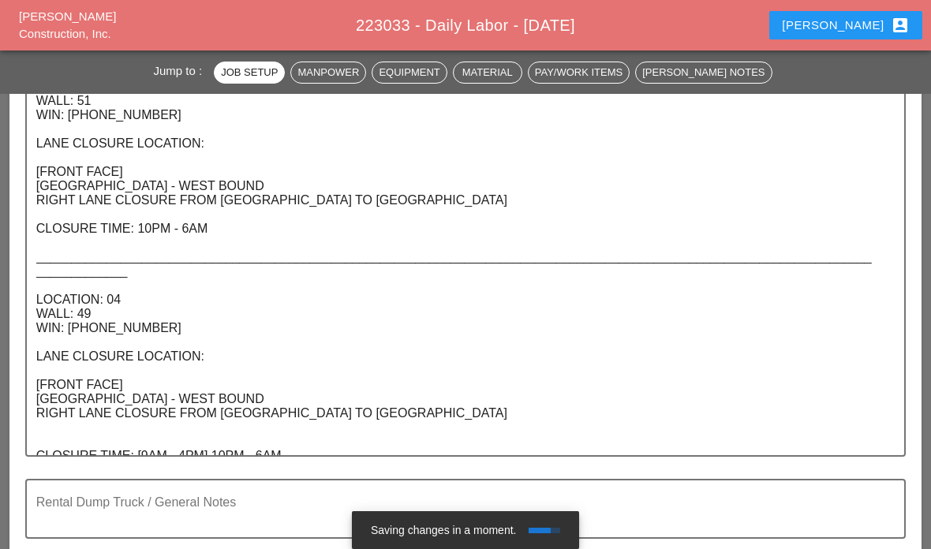
scroll to position [464, 0]
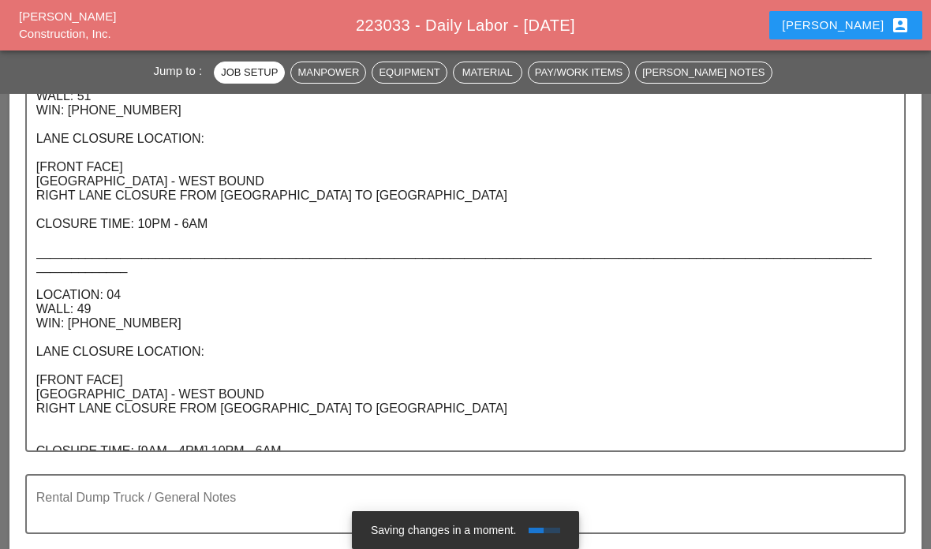
click at [204, 443] on textarea "LOCATION: 04 WALL: 51 WIN: 1-095-066 LANE CLOSURE LOCATION: [FRONT FACE] CROSS …" at bounding box center [459, 259] width 846 height 381
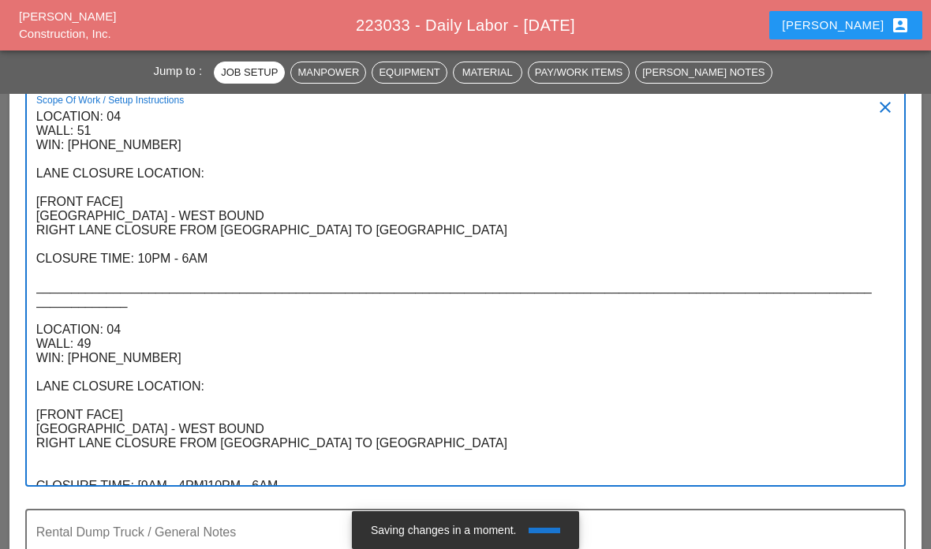
scroll to position [0, 0]
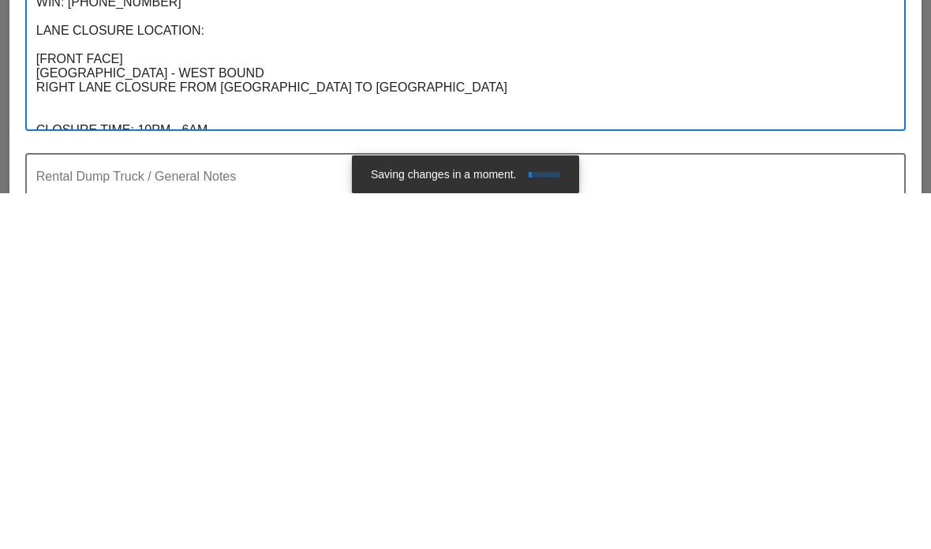
click at [236, 115] on textarea "LOCATION: 04 WALL: 51 WIN: 1-095-066 LANE CLOSURE LOCATION: [FRONT FACE] CROSS …" at bounding box center [459, 294] width 846 height 381
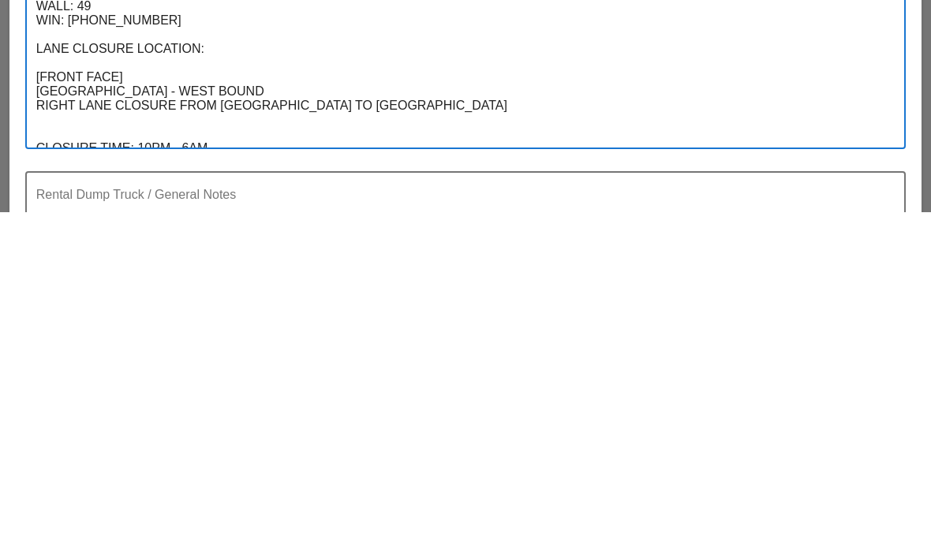
click at [69, 122] on textarea "LOCATION: 04 WALL: 51 WIN: 1-095-066 LANE CLOSURE LOCATION: [FRONT FACE] CROSS …" at bounding box center [459, 294] width 846 height 381
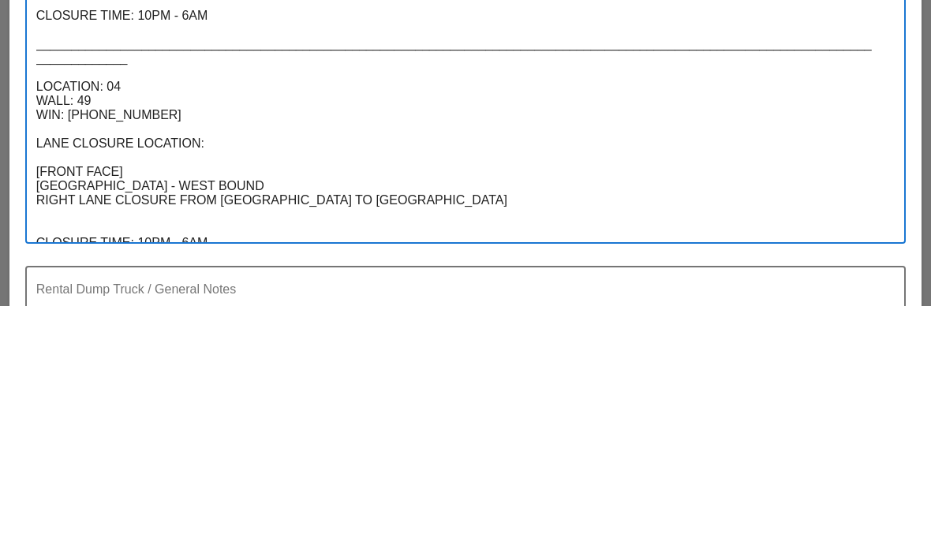
click at [43, 104] on textarea "LOCATION: 04 WALL: 51 WIN: 1-095-066 LANE CLOSURE LOCATION: [FRONT FACE] CROSS …" at bounding box center [459, 294] width 846 height 381
click at [40, 104] on textarea "LOCATION: 04 WALL: 51 WIN: 1-095-066 LANE CLOSURE LOCATION: [FRONT FACE] CROSS …" at bounding box center [459, 294] width 846 height 381
click at [98, 104] on textarea "LOCATION: 04 WALL: 51 WIN: 1-095-066 LANE CLOSURE LOCATION: [FRONT FACE] CROSS …" at bounding box center [459, 294] width 846 height 381
click at [97, 104] on textarea "LOCATION: 04 WALL: 51 WIN: 1-095-066 LANE CLOSURE LOCATION: [FRONT FACE] CROSS …" at bounding box center [459, 294] width 846 height 381
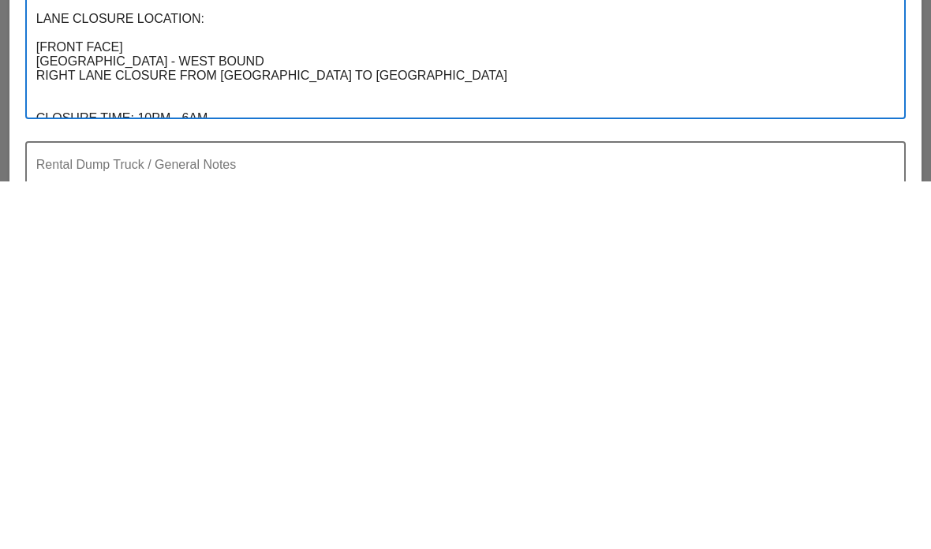
click at [223, 107] on textarea "LOCATION: 04 WALL: 51 WIN: 1-095-066 LANE CLOSURE LOCATION: [FRONT FACE] CROSS …" at bounding box center [459, 294] width 846 height 381
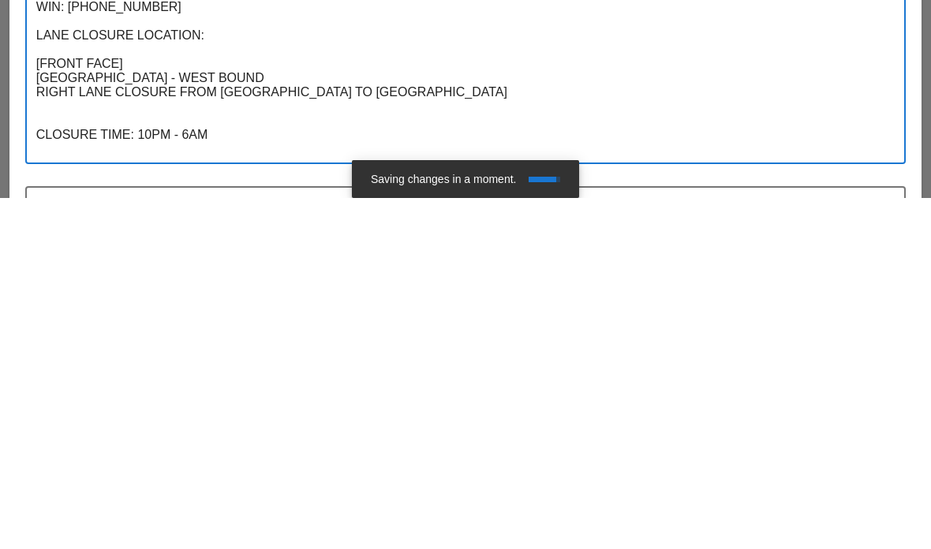
click at [46, 146] on textarea "LOCATION: 04 WALL: 51 WIN: 1-095-066 LANE CLOSURE LOCATION: [FRONT FACE] CROSS …" at bounding box center [459, 309] width 846 height 410
click at [44, 152] on textarea "LOCATION: 04 WALL: 51 WIN: 1-095-066 LANE CLOSURE LOCATION: [FRONT FACE] CROSS …" at bounding box center [459, 309] width 846 height 410
click at [36, 142] on textarea "LOCATION: 04 WALL: 51 WIN: 1-095-066 LANE CLOSURE LOCATION: [FRONT FACE] CROSS …" at bounding box center [459, 309] width 846 height 410
click at [40, 152] on textarea "LOCATION: 04 WALL: 51 WIN: 1-095-066 LANE CLOSURE LOCATION: [FRONT FACE] CROSS …" at bounding box center [459, 309] width 846 height 410
click at [40, 155] on textarea "LOCATION: 04 WALL: 51 WIN: 1-095-066 LANE CLOSURE LOCATION: [FRONT FACE] CROSS …" at bounding box center [459, 309] width 846 height 410
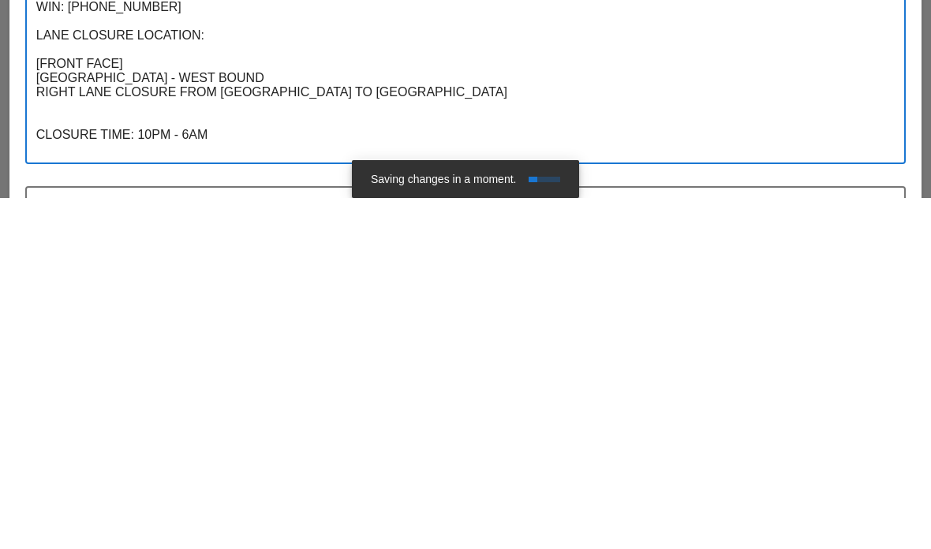
paste textarea "_______________________________________________________________________________…"
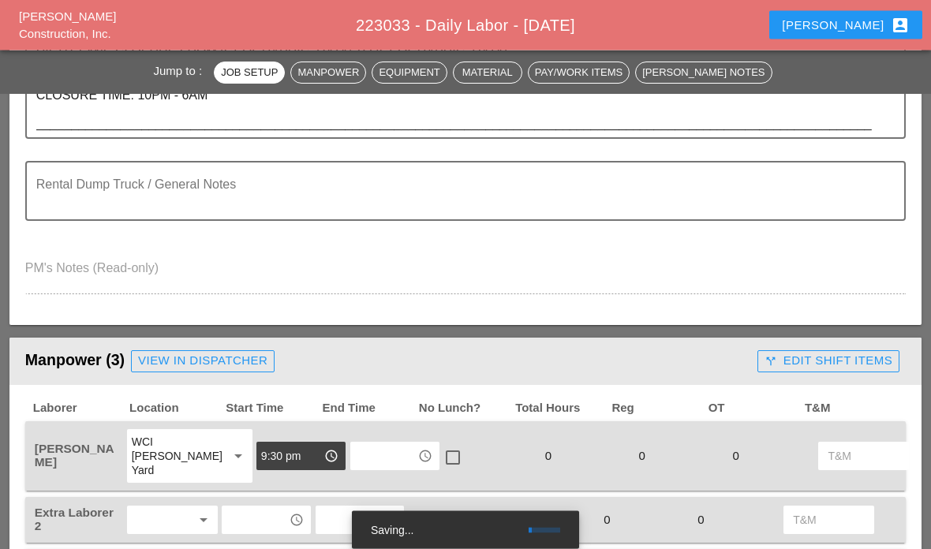
scroll to position [818, 0]
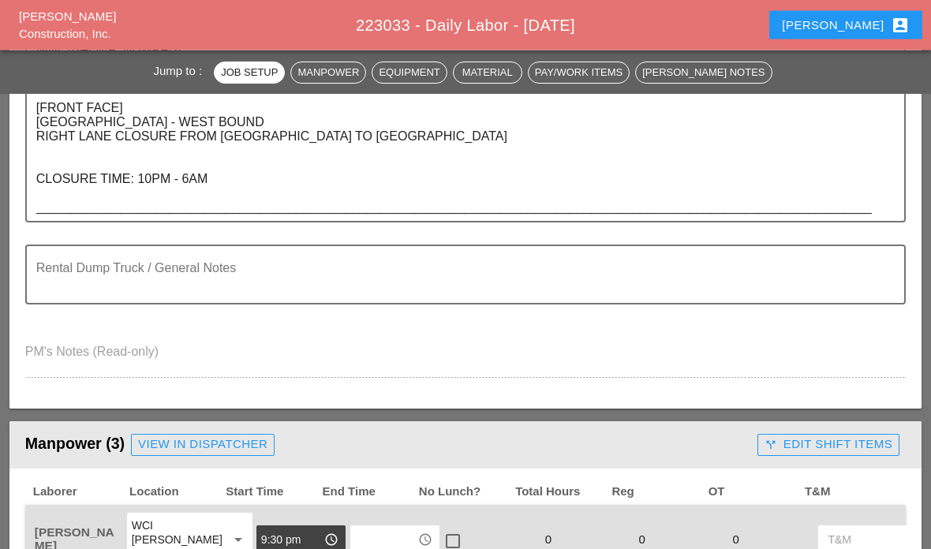
click at [870, 203] on textarea "LOCATION: 04 WALL: 51 WIN: 1-095-066 LANE CLOSURE LOCATION: [FRONT FACE] CROSS …" at bounding box center [459, 10] width 846 height 424
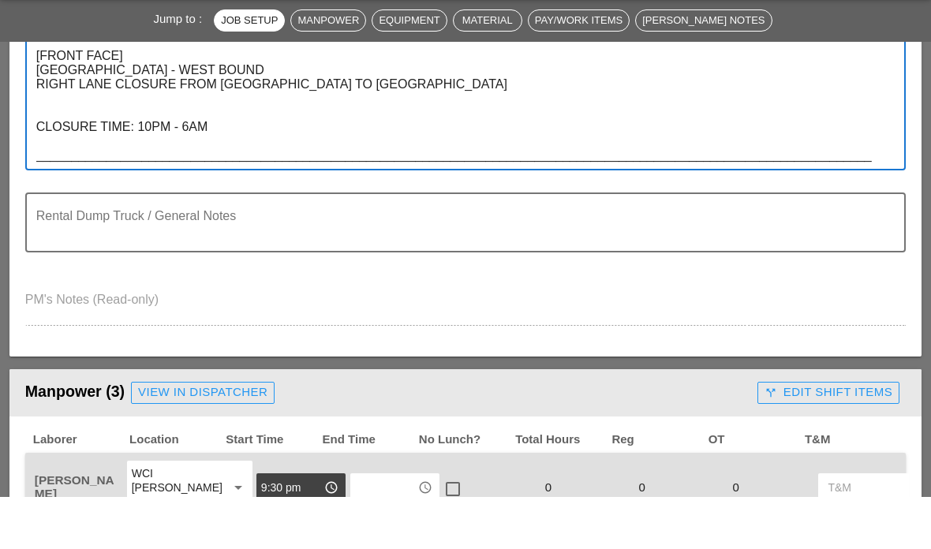
click at [39, 164] on textarea "LOCATION: 04 WALL: 51 WIN: 1-095-066 LANE CLOSURE LOCATION: [FRONT FACE] CROSS …" at bounding box center [459, 10] width 846 height 424
click at [48, 156] on textarea "LOCATION: 04 WALL: 51 WIN: 1-095-066 LANE CLOSURE LOCATION: [FRONT FACE] CROSS …" at bounding box center [459, 10] width 846 height 424
click at [37, 150] on textarea "LOCATION: 04 WALL: 51 WIN: 1-095-066 LANE CLOSURE LOCATION: [FRONT FACE] CROSS …" at bounding box center [459, 10] width 846 height 424
click at [43, 161] on textarea "LOCATION: 04 WALL: 51 WIN: 1-095-066 LANE CLOSURE LOCATION: [FRONT FACE] CROSS …" at bounding box center [459, 10] width 846 height 424
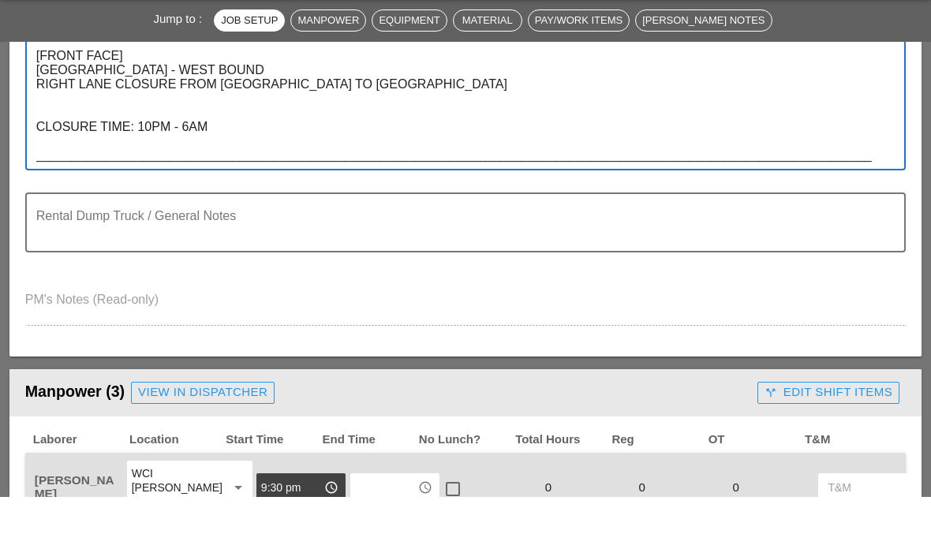
paste textarea "LOCATION: 04 WALL: 48 WIN: 1-095-059 LANE CLOSURE LOCATION: [FRONT FACE] CROSS …"
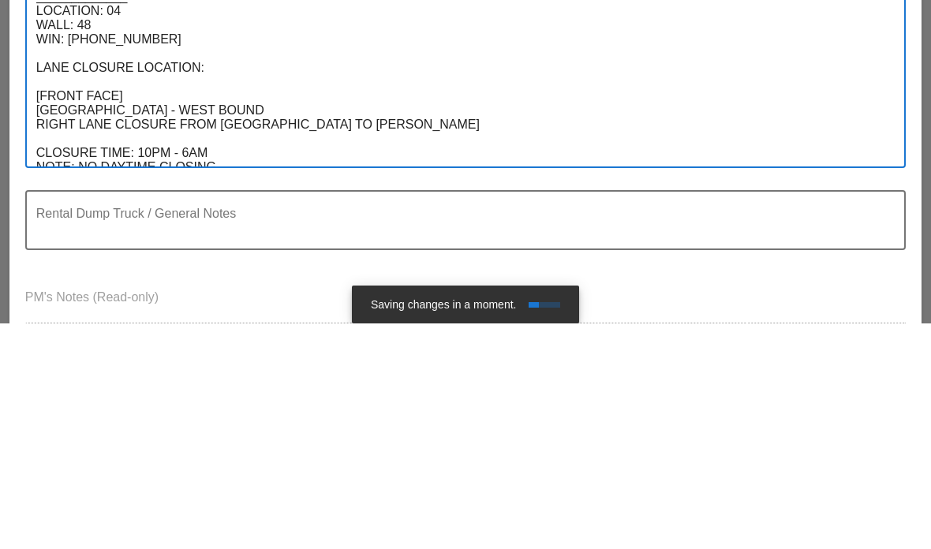
paste textarea "LOCATION: 04 WALL: 48 WIN: 1-095-059 LANE CLOSURE LOCATION: [FRONT FACE] CROSS …"
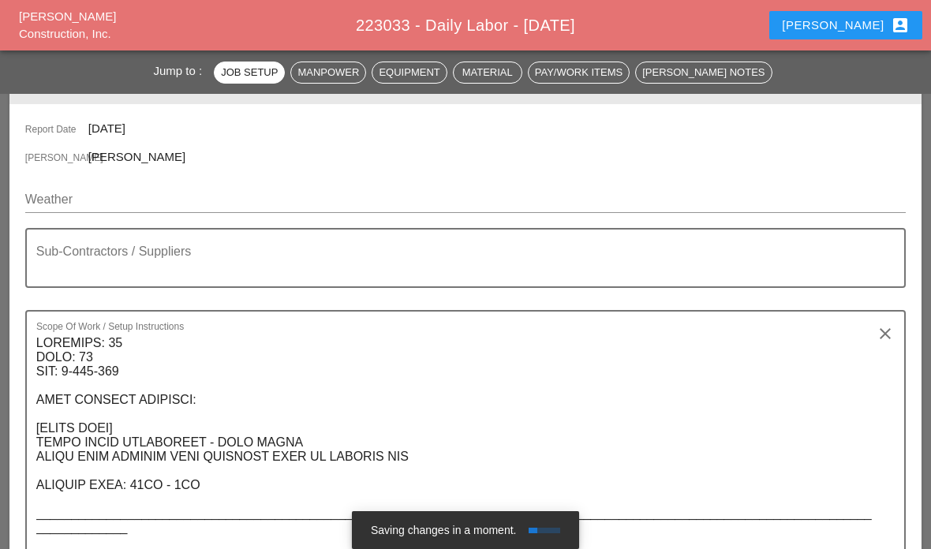
scroll to position [201, 0]
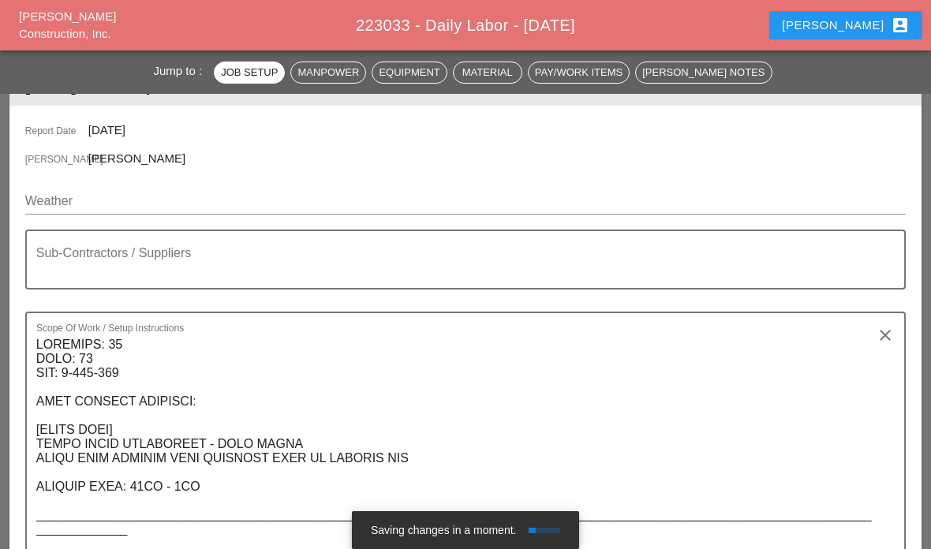
type textarea "LOCATION: 04 WALL: 51 WIN: 1-095-066 LANE CLOSURE LOCATION: [FRONT FACE] CROSS …"
click at [75, 252] on textarea "Sub-Contractors / Suppliers" at bounding box center [459, 269] width 846 height 38
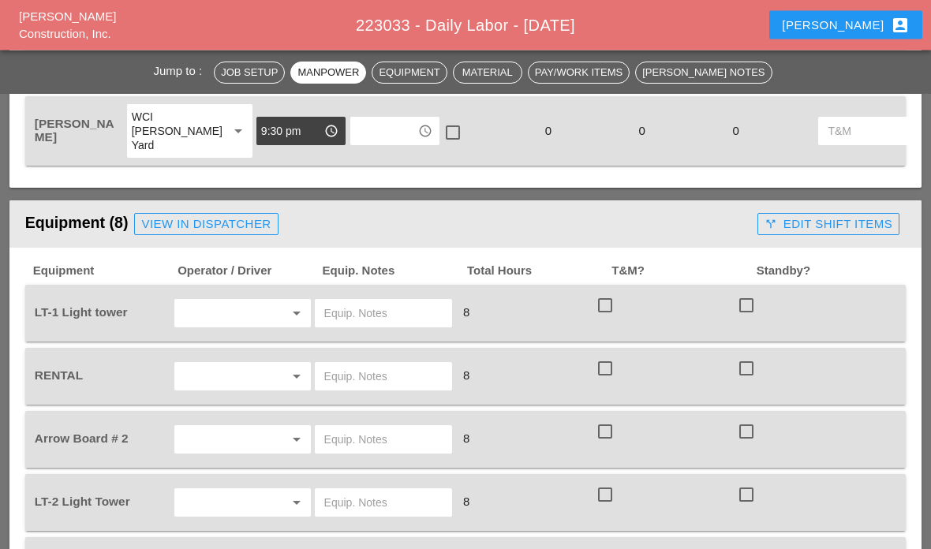
scroll to position [1645, 0]
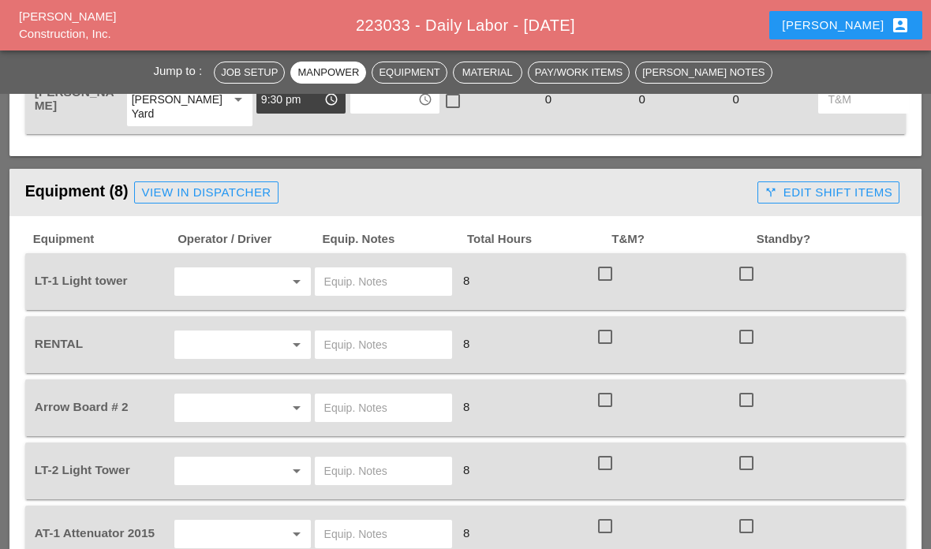
type textarea "[D&C] - protective sealant"
click at [196, 283] on input "text" at bounding box center [220, 281] width 82 height 25
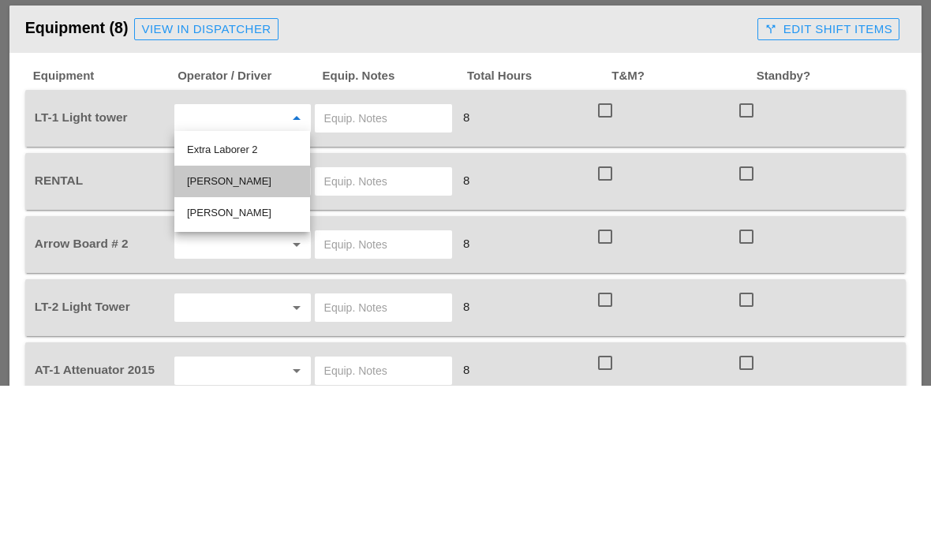
click at [200, 335] on div "Ricardo Capao" at bounding box center [242, 344] width 110 height 19
type input "Ricardo Capao"
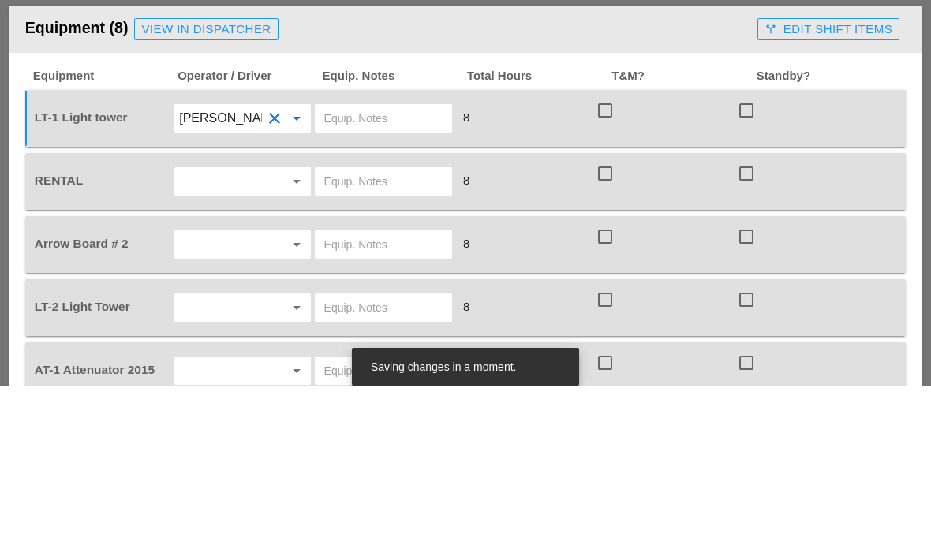
click at [350, 332] on input "text" at bounding box center [383, 344] width 118 height 25
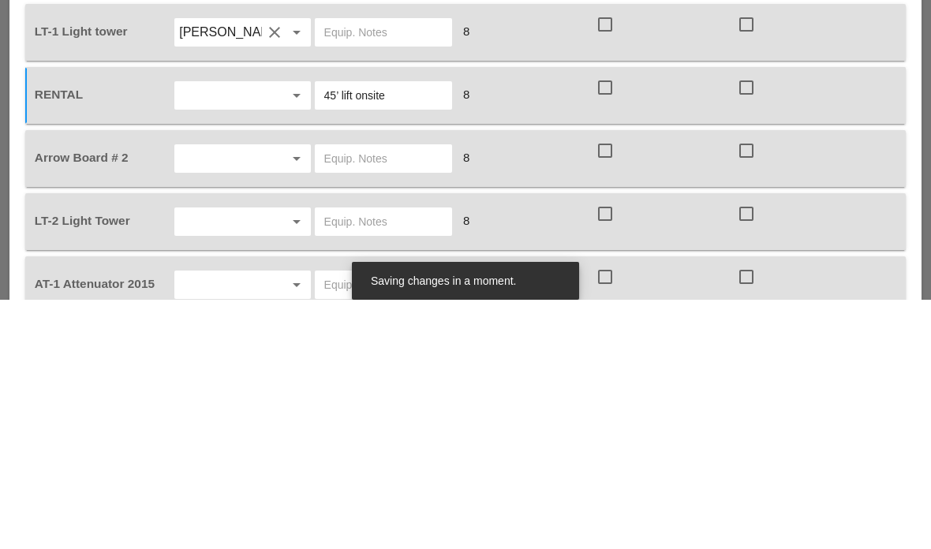
type input "45’ lift onsite"
click at [235, 395] on input "text" at bounding box center [220, 407] width 82 height 25
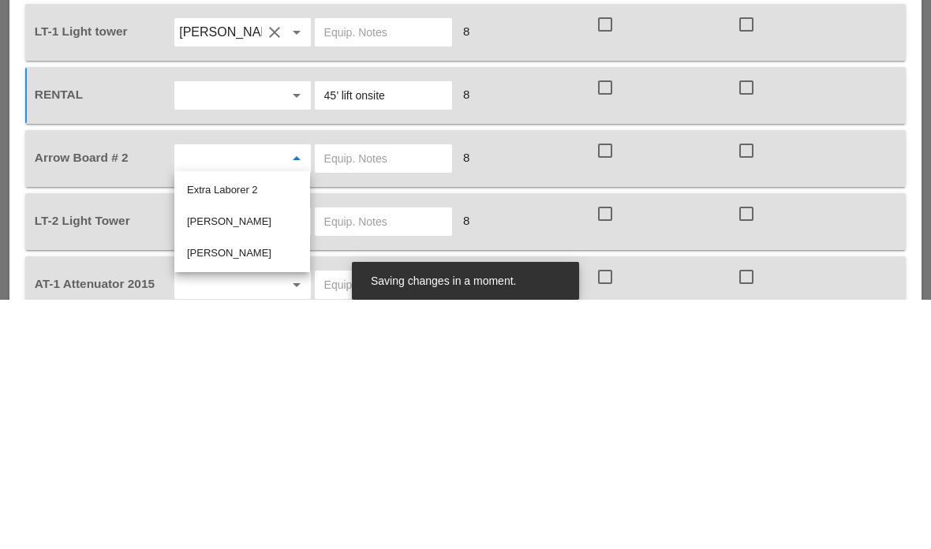
click at [198, 462] on div "Ricardo Capao" at bounding box center [242, 471] width 110 height 19
type input "Ricardo Capao"
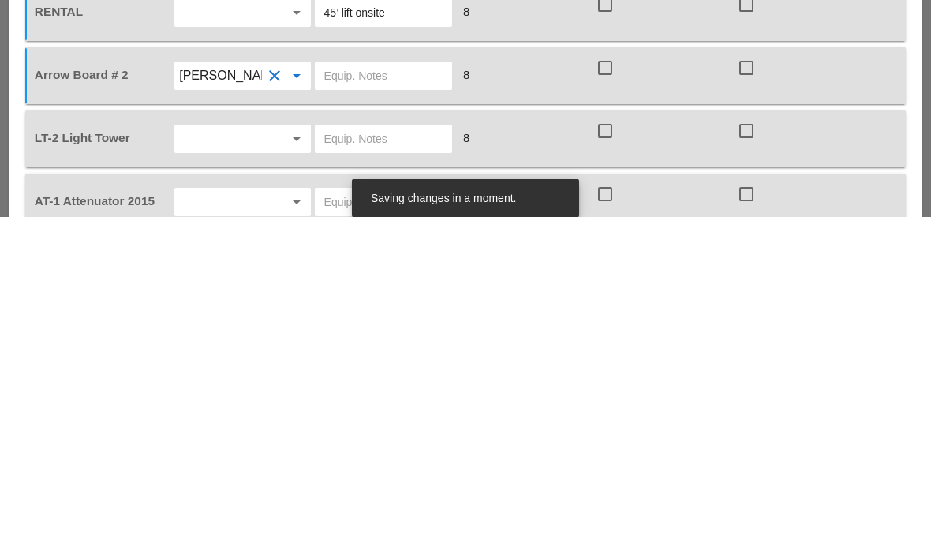
click at [198, 458] on input "text" at bounding box center [220, 470] width 82 height 25
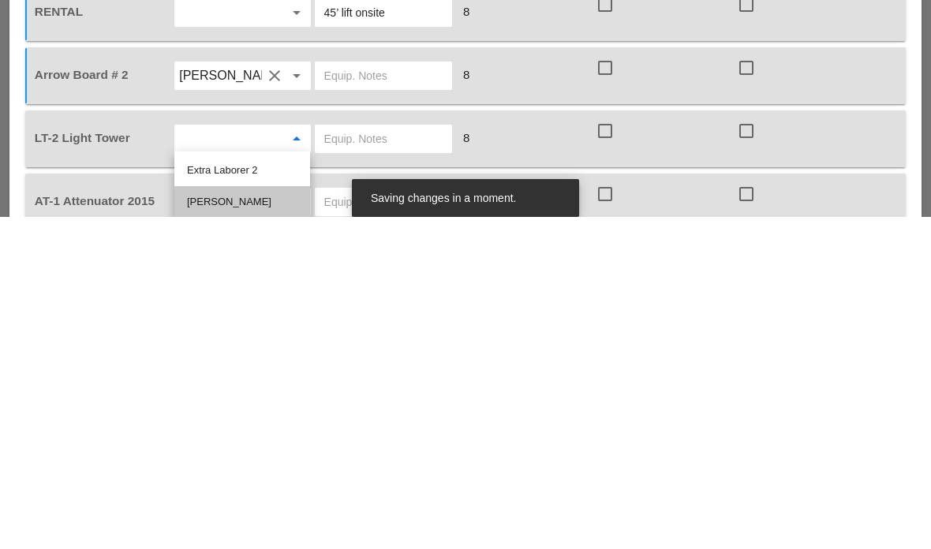
click at [195, 525] on div "Ricardo Capao" at bounding box center [242, 534] width 110 height 19
type input "Ricardo Capao"
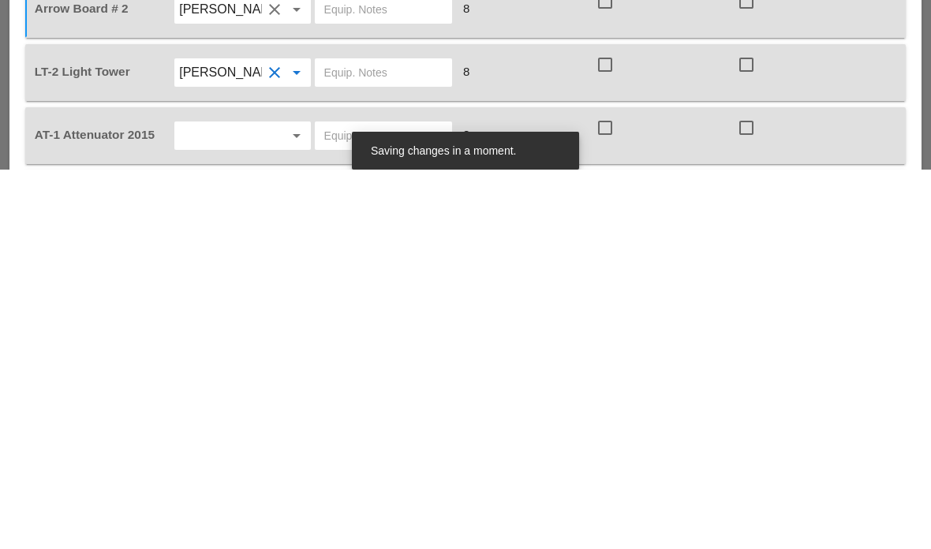
scroll to position [1667, 0]
click at [202, 500] on input "text" at bounding box center [220, 512] width 82 height 25
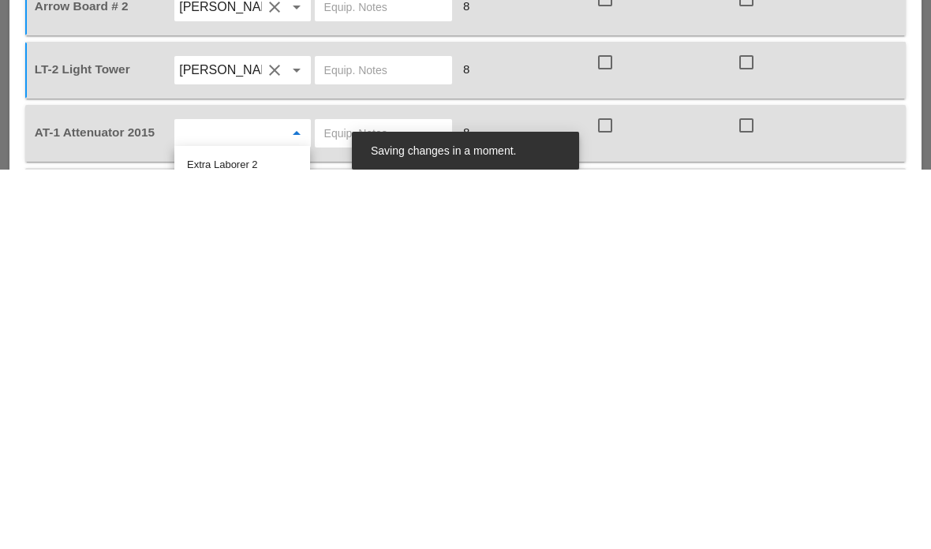
click at [88, 491] on div "AT-1 Attenuator 2015" at bounding box center [102, 513] width 140 height 44
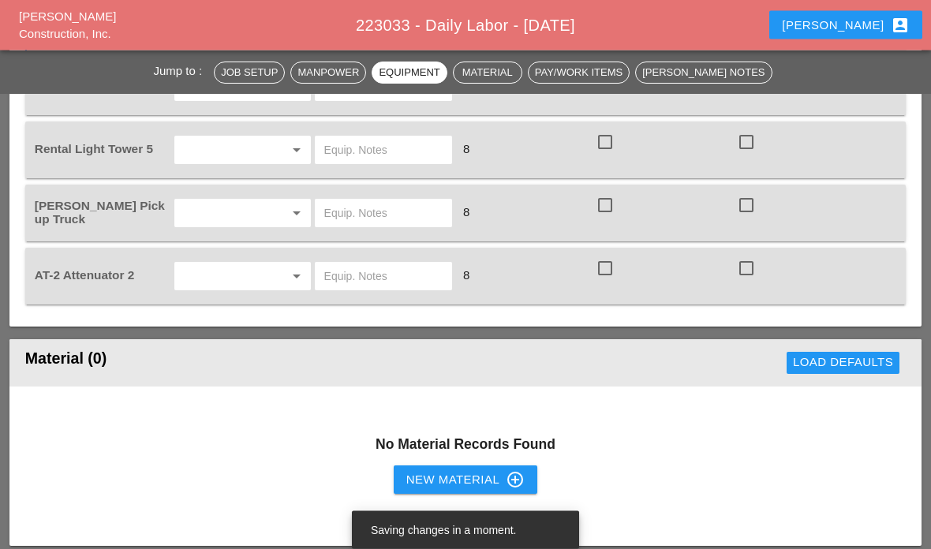
scroll to position [2093, 0]
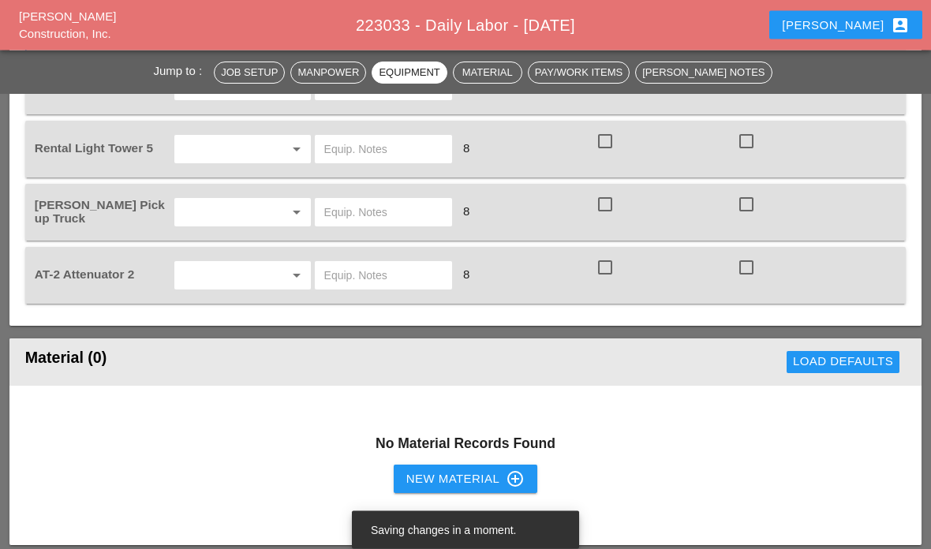
click at [205, 204] on input "text" at bounding box center [220, 212] width 82 height 25
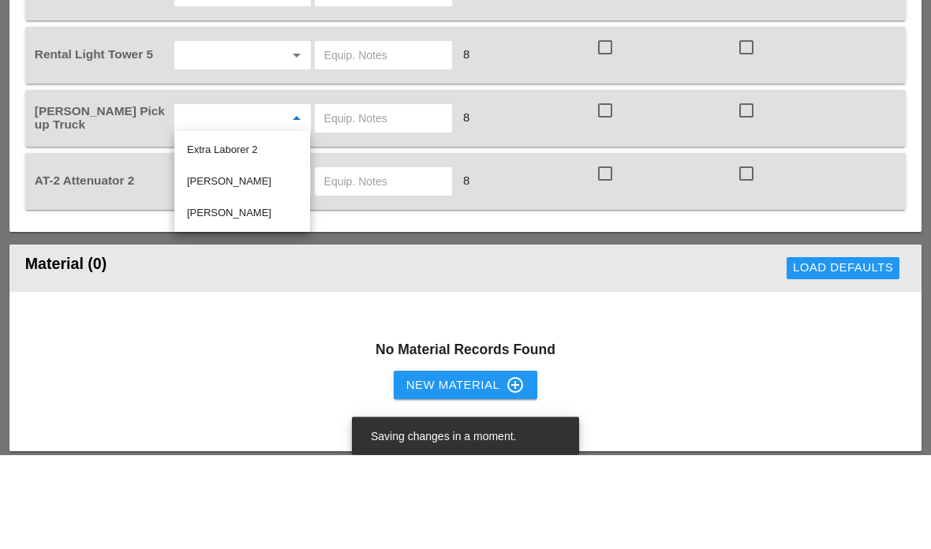
click at [193, 267] on div "Ricardo Capao" at bounding box center [242, 276] width 110 height 19
type input "Ricardo Capao"
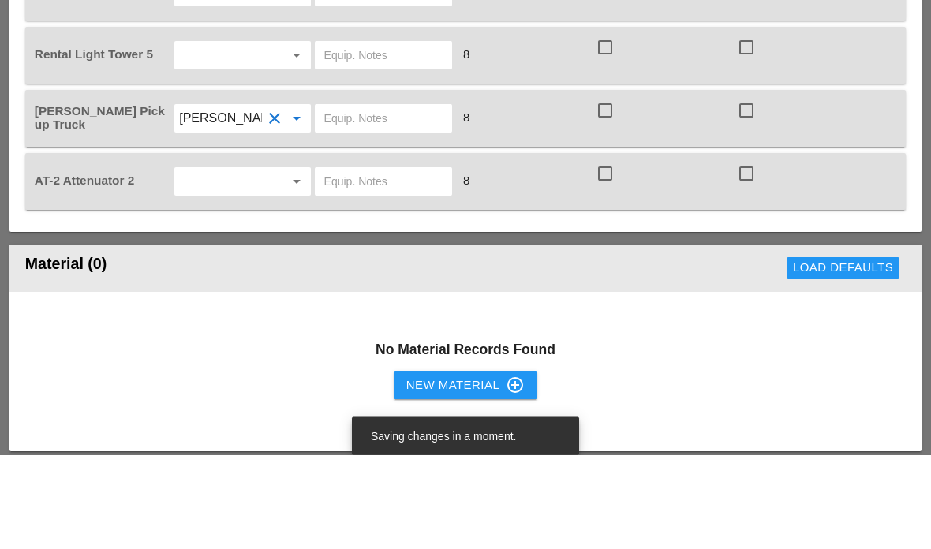
click at [203, 264] on input "text" at bounding box center [220, 276] width 82 height 25
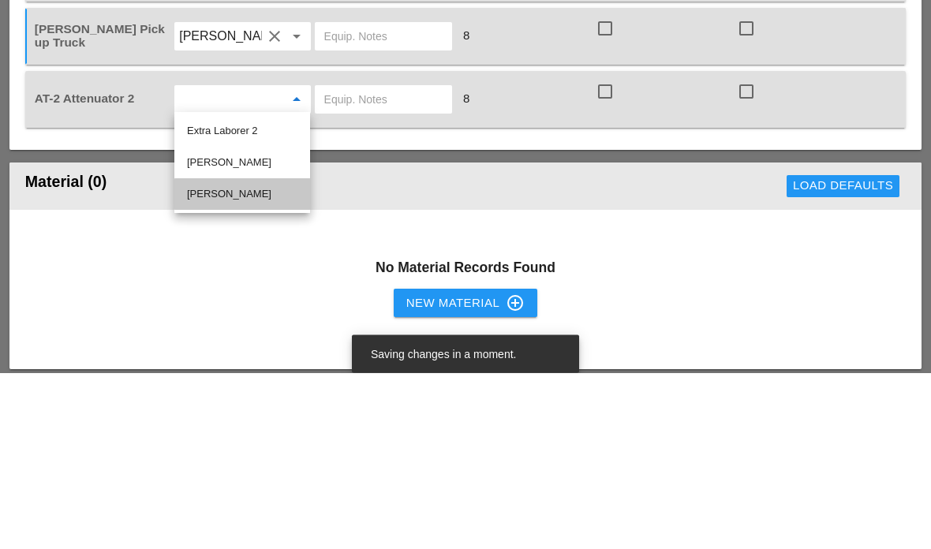
click at [197, 361] on div "Cristian Morillon" at bounding box center [242, 370] width 110 height 19
type input "Cristian Morillon"
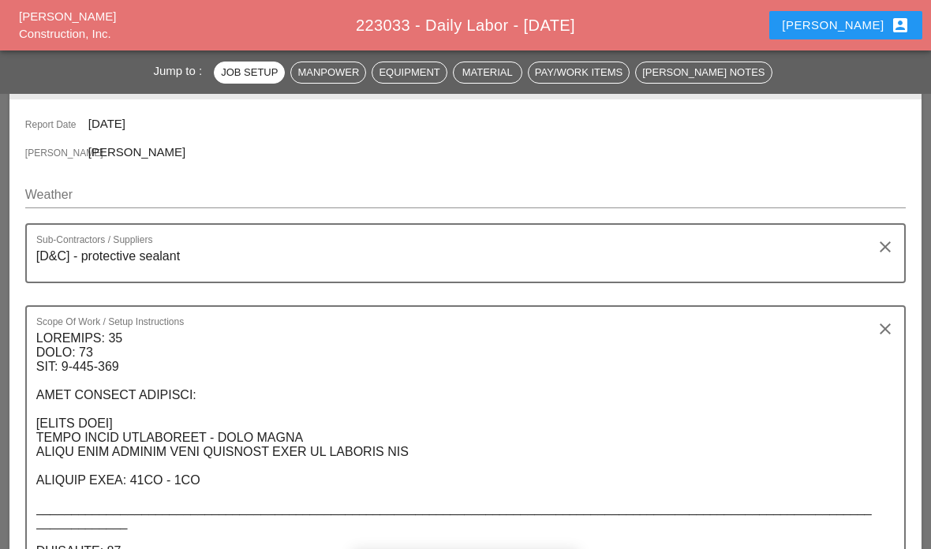
scroll to position [233, 0]
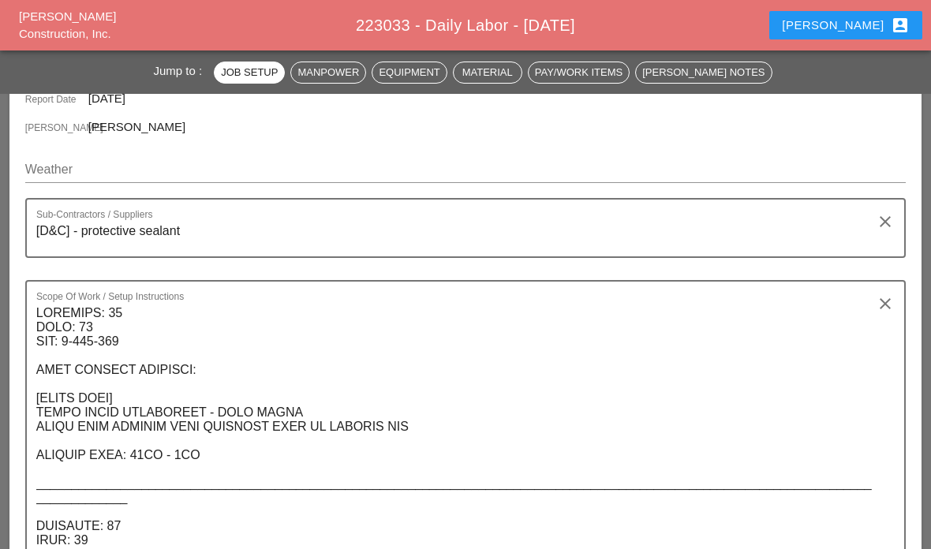
click at [62, 170] on input "Weather" at bounding box center [454, 169] width 859 height 25
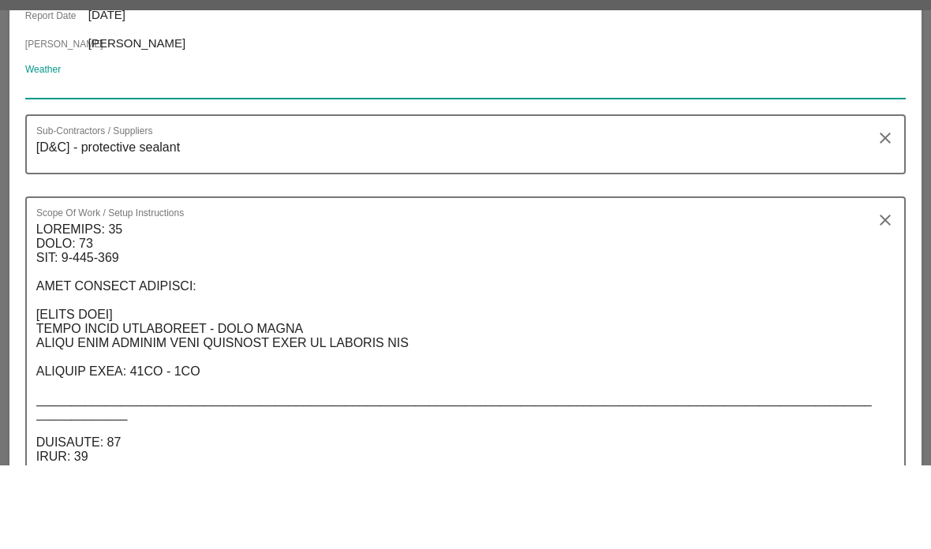
click at [48, 157] on input "Weather" at bounding box center [454, 169] width 859 height 25
click at [51, 157] on input "Weather" at bounding box center [454, 169] width 859 height 25
click at [36, 157] on input "Weather" at bounding box center [454, 169] width 859 height 25
click at [34, 157] on input "Weather" at bounding box center [454, 169] width 859 height 25
click at [38, 157] on input "Weather" at bounding box center [454, 169] width 859 height 25
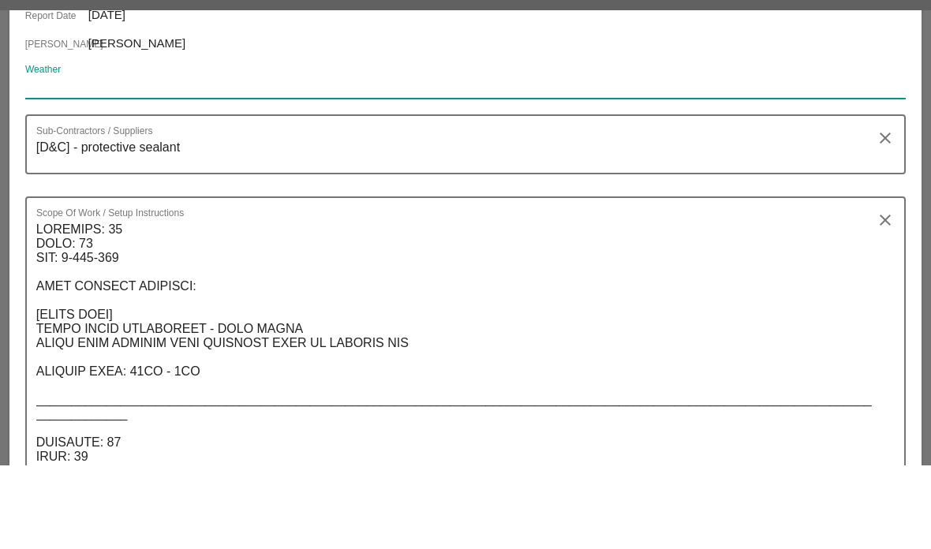
paste input "Night 66° 3% ESE 11 mph Partly cloudy skies during the evening will give way to…"
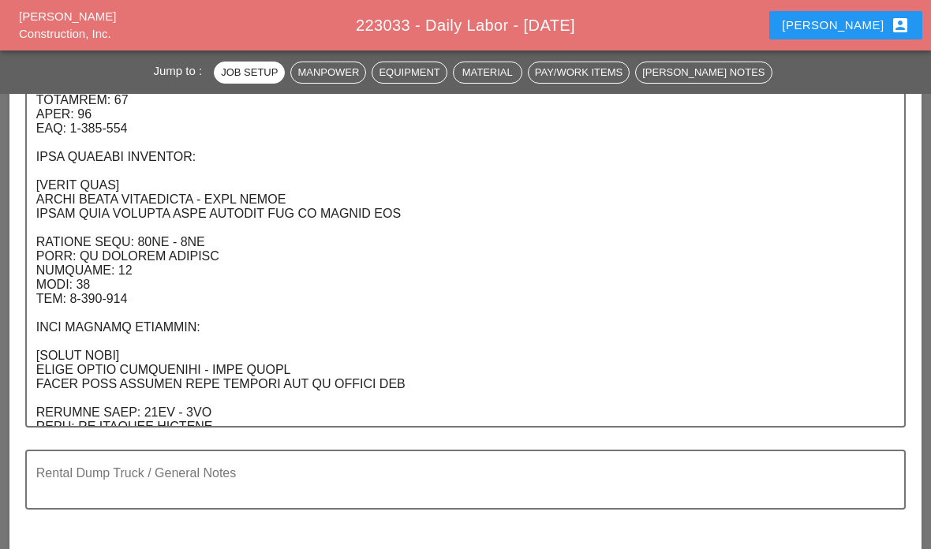
scroll to position [874, 0]
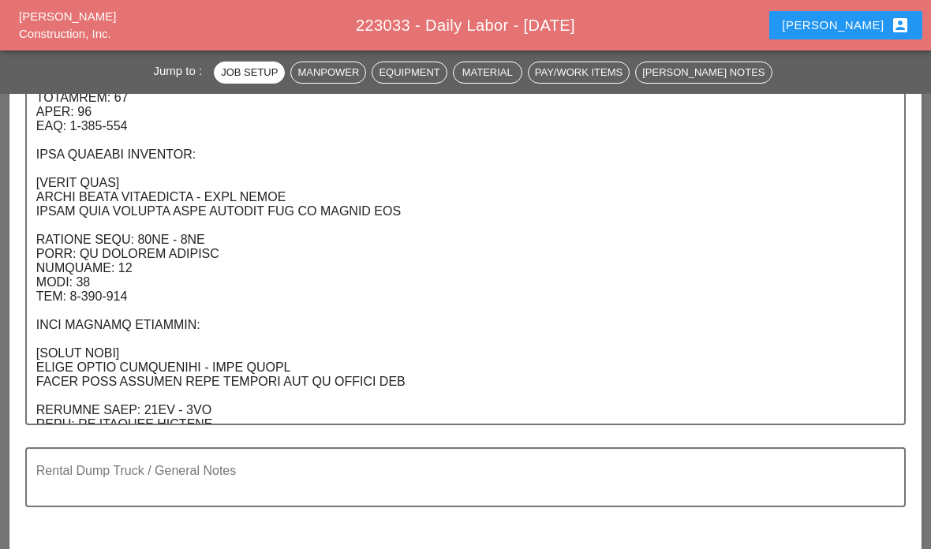
type input "Night 66° 3% ESE 11 mph Partly cloudy skies during the evening will give way to…"
click at [238, 405] on textarea "Scope Of Work / Setup Instructions" at bounding box center [459, 41] width 846 height 765
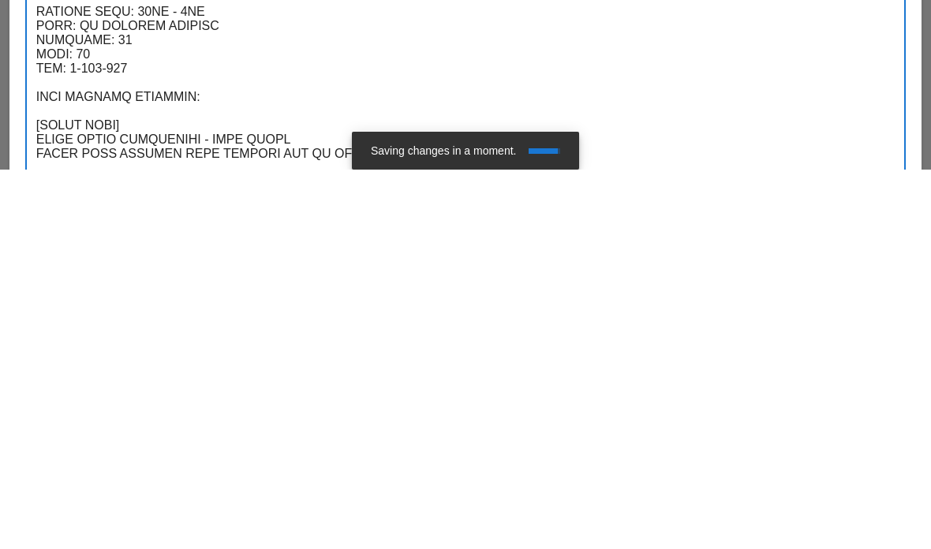
scroll to position [737, 0]
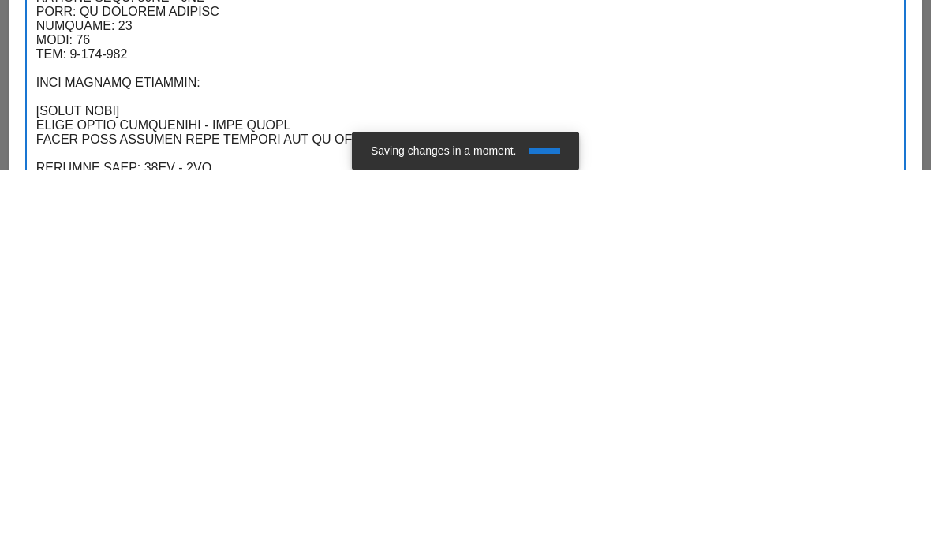
type textarea "LOCATION: 04 WALL: 51 WIN: 1-095-066 LANE CLOSURE LOCATION: [FRONT FACE] CROSS …"
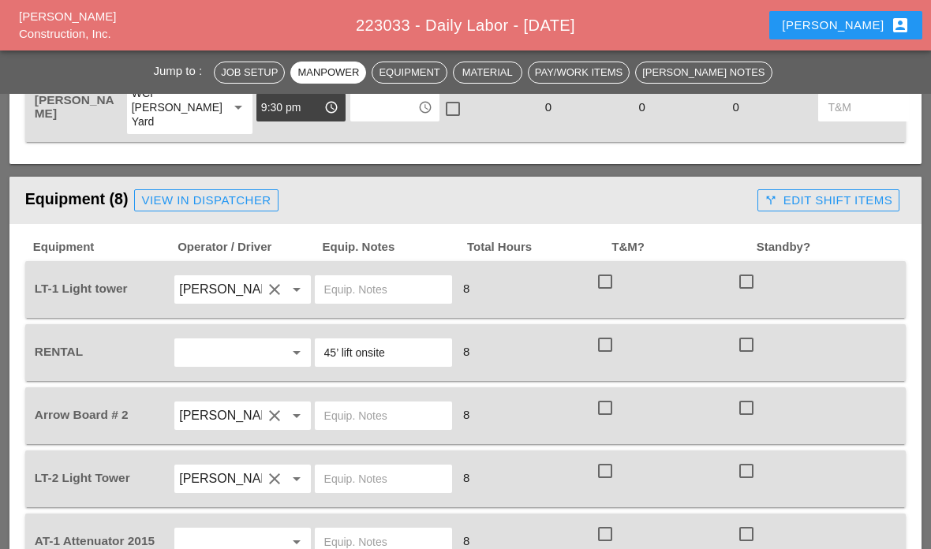
scroll to position [1798, 0]
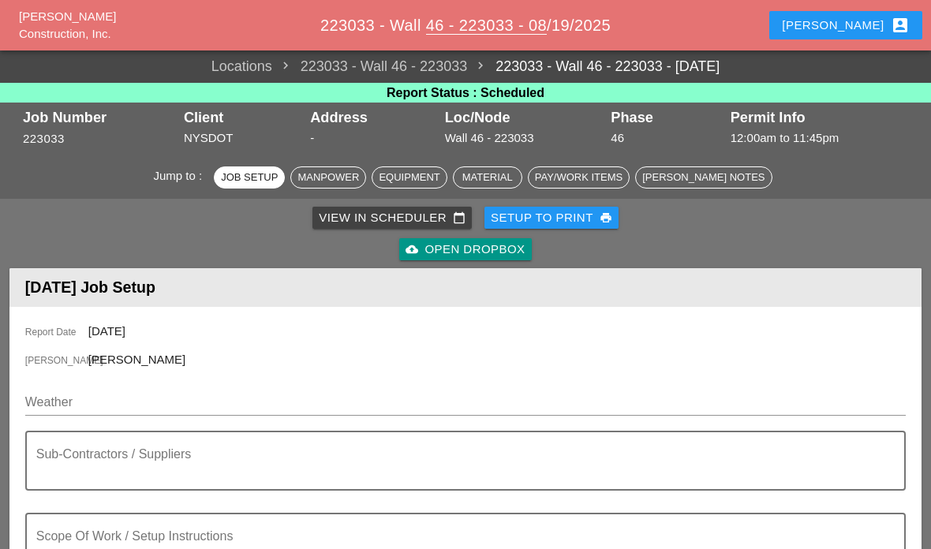
click at [68, 400] on input "Weather" at bounding box center [454, 402] width 859 height 25
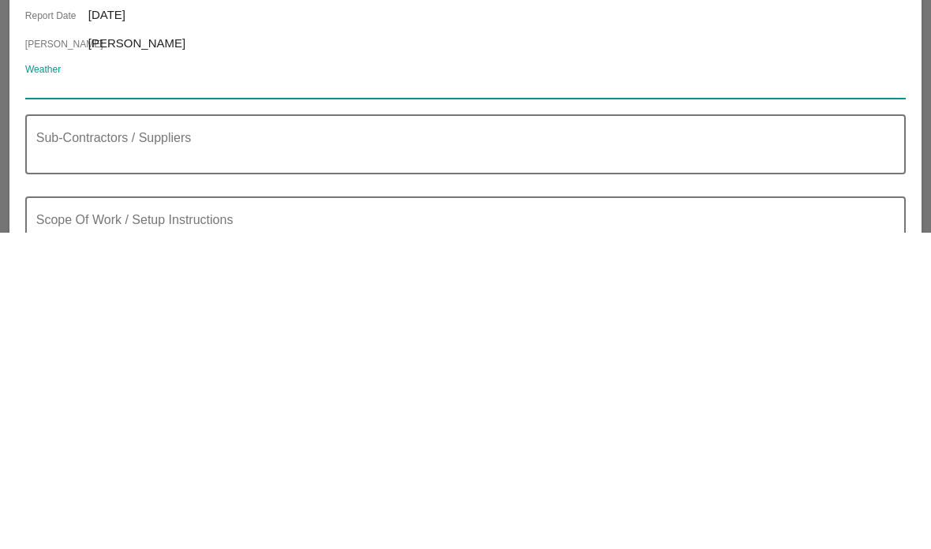
click at [47, 390] on input "Weather" at bounding box center [454, 402] width 859 height 25
paste input "Night 66° 3% ESE 11 mph Partly cloudy skies during the evening will give way to…"
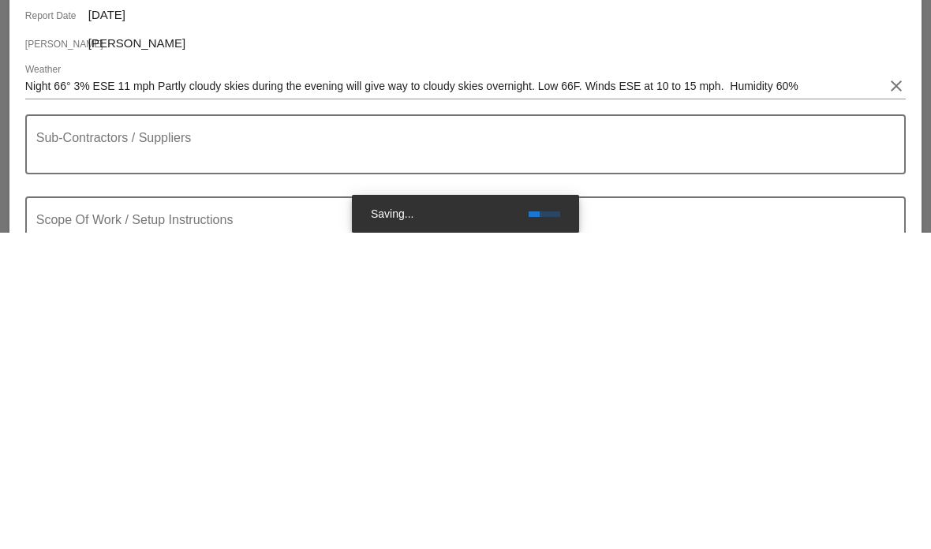
scroll to position [316, 0]
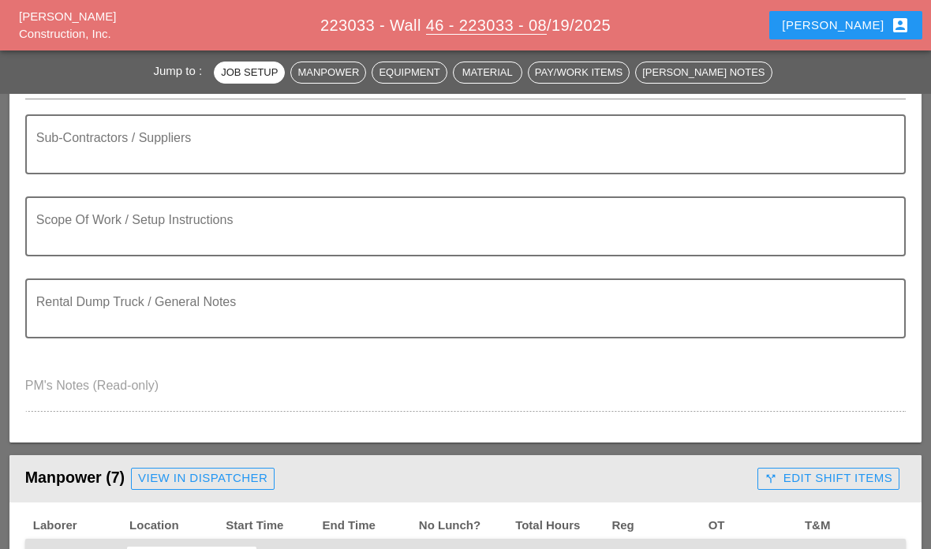
type input "Night 66° 3% ESE 11 mph Partly cloudy skies during the evening will give way to…"
click at [54, 226] on textarea "Scope Of Work / Setup Instructions" at bounding box center [459, 236] width 846 height 38
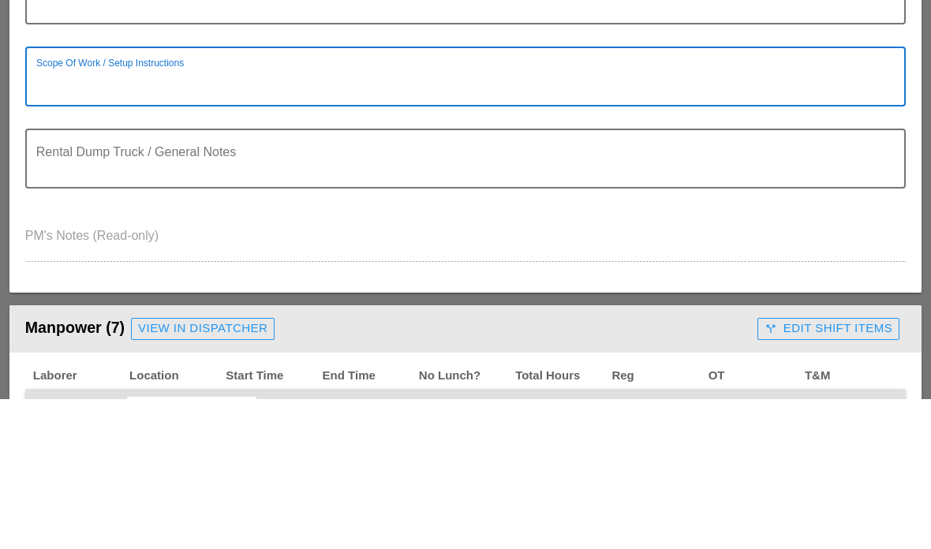
click at [46, 217] on textarea "Scope Of Work / Setup Instructions" at bounding box center [459, 236] width 846 height 38
click at [37, 198] on div "Scope Of Work / Setup Instructions" at bounding box center [459, 226] width 846 height 57
paste textarea "LOCATION: 04 WALL: 46 WIN: 1-095-048 LANE CLOSURE LOCATION: [FRONT FACE] CROSS …"
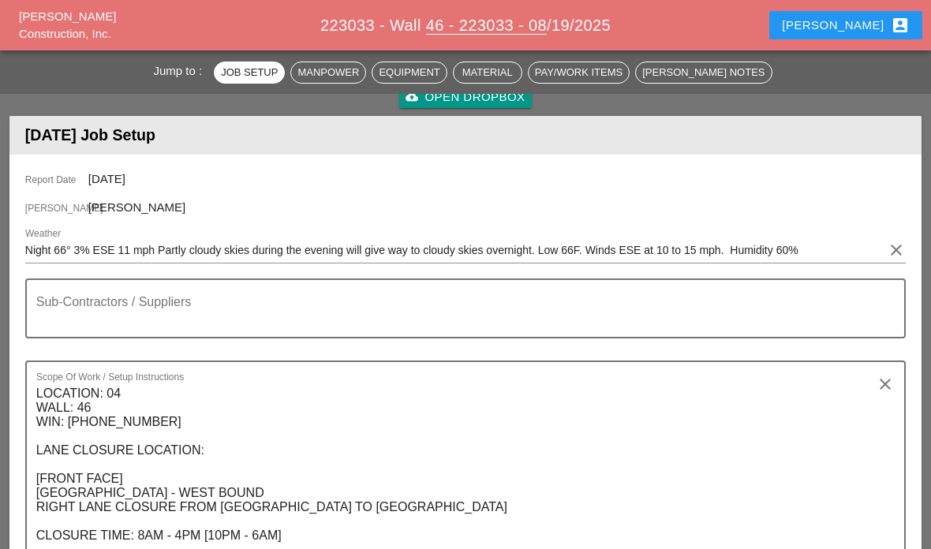
scroll to position [178, 0]
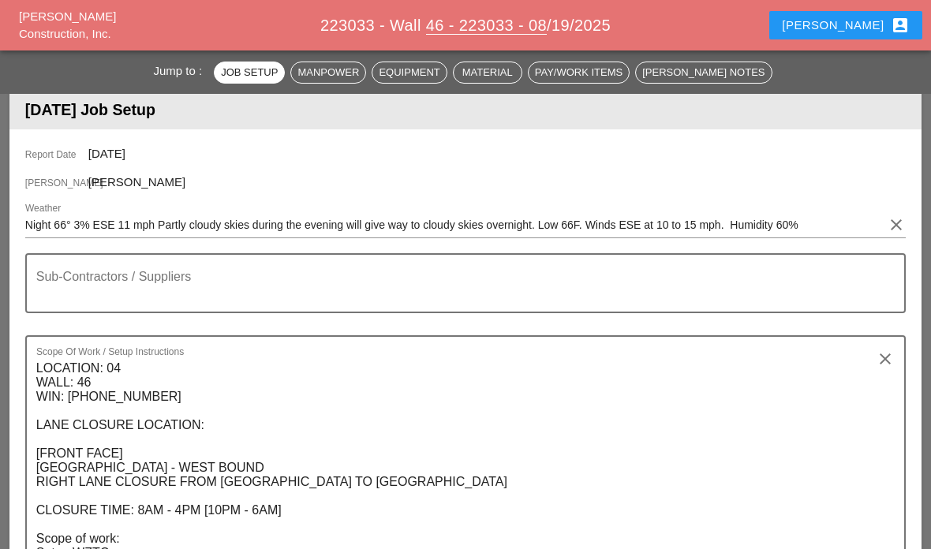
type textarea "LOCATION: 04 WALL: 46 WIN: [PHONE_NUMBER] LANE CLOSURE LOCATION: [FRONT FACE] […"
click at [47, 275] on textarea "Sub-Contractors / Suppliers" at bounding box center [459, 293] width 846 height 38
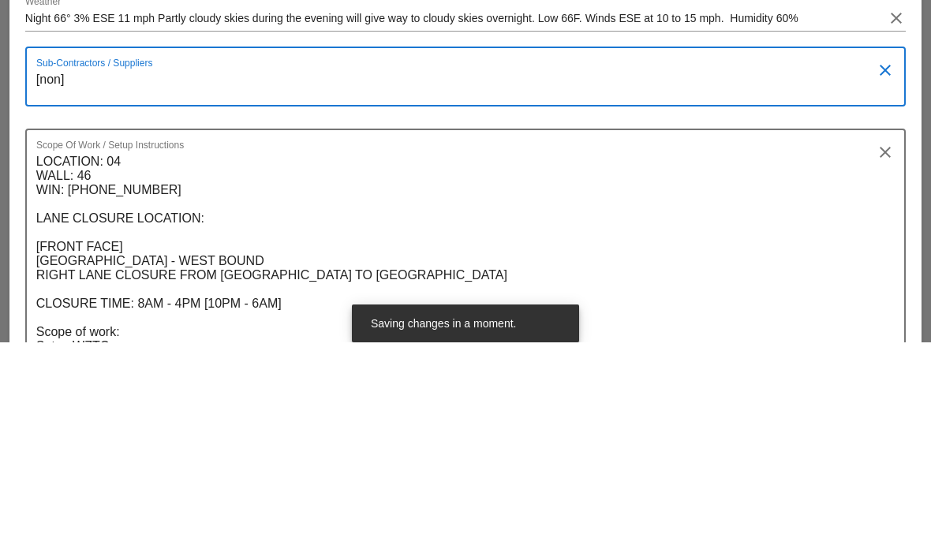
type textarea "[none]"
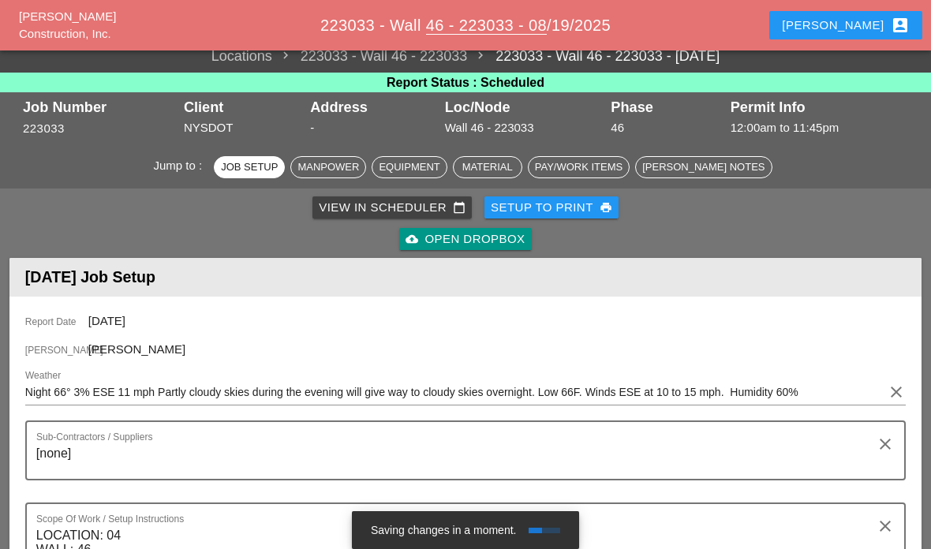
scroll to position [9, 0]
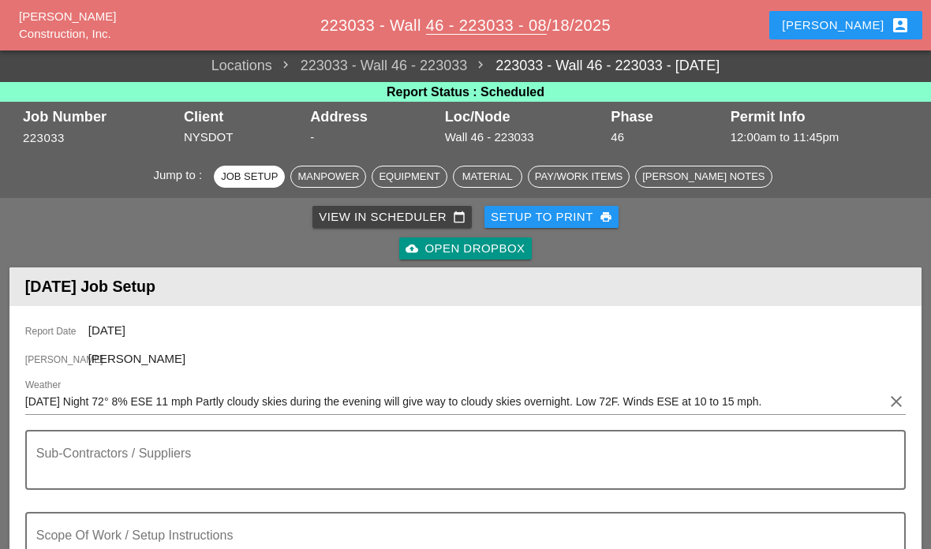
scroll to position [151, 0]
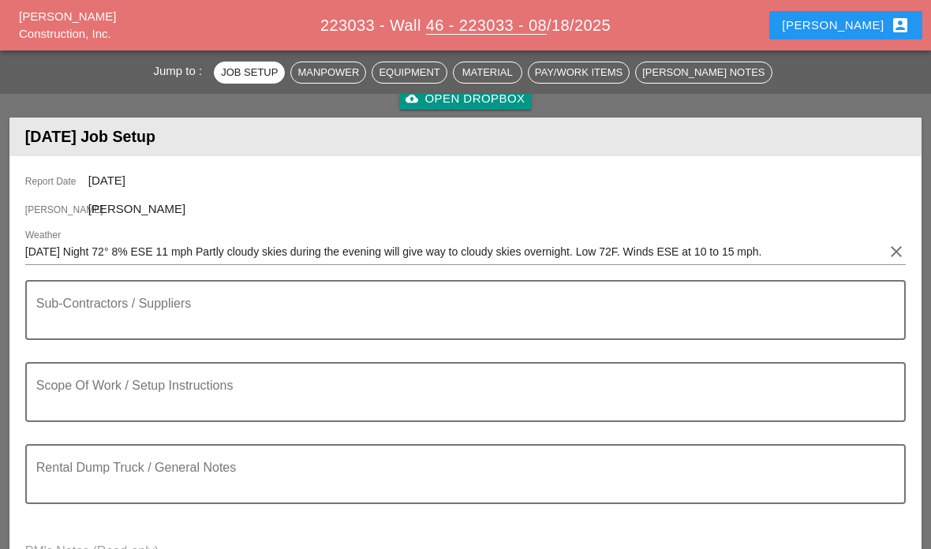
click at [77, 375] on div "Scope Of Work / Setup Instructions" at bounding box center [459, 392] width 846 height 57
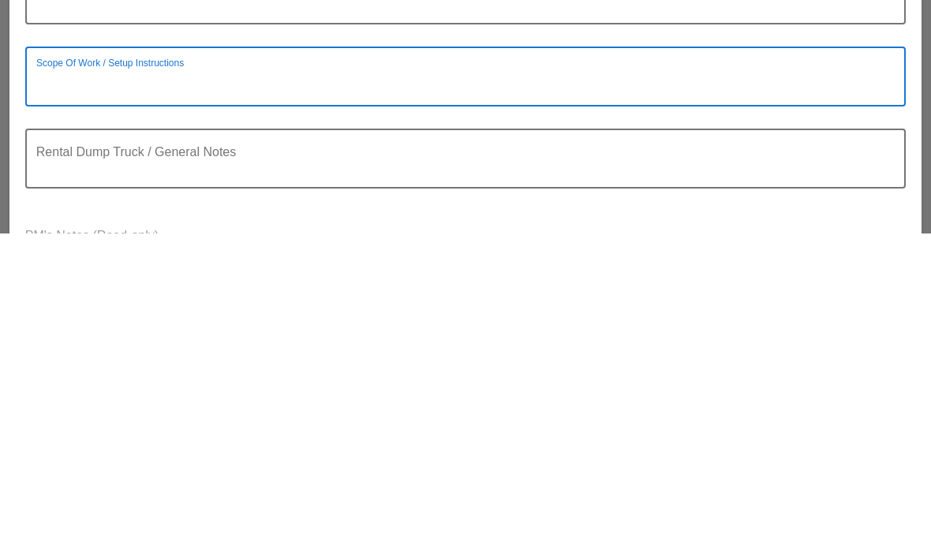
click at [58, 383] on textarea "Scope Of Work / Setup Instructions" at bounding box center [459, 402] width 846 height 38
click at [47, 383] on textarea "Scope Of Work / Setup Instructions" at bounding box center [459, 402] width 846 height 38
click at [41, 383] on textarea "Scope Of Work / Setup Instructions" at bounding box center [459, 402] width 846 height 38
paste textarea "LOCATION: 04 WALL: 46 WIN: [PHONE_NUMBER] LANE CLOSURE LOCATION: [FRONT FACE] […"
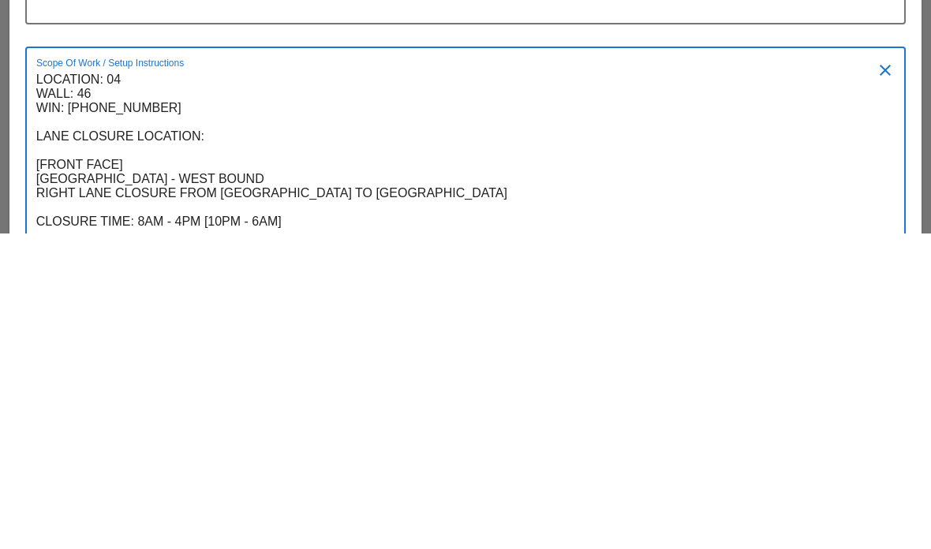
scroll to position [281, 0]
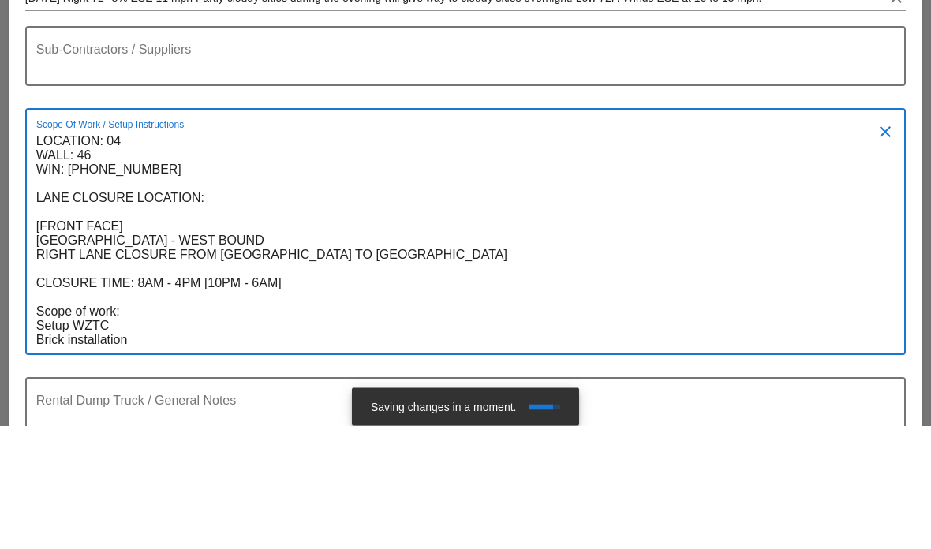
type textarea "LOCATION: 04 WALL: 46 WIN: [PHONE_NUMBER] LANE CLOSURE LOCATION: [FRONT FACE] […"
click at [57, 170] on textarea "Sub-Contractors / Suppliers" at bounding box center [459, 189] width 846 height 38
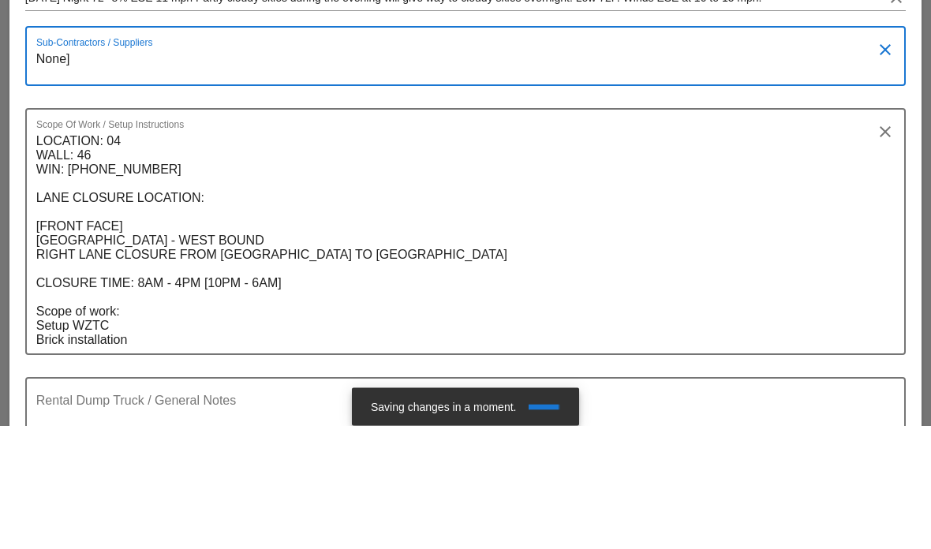
click at [36, 170] on textarea "None]" at bounding box center [459, 189] width 846 height 38
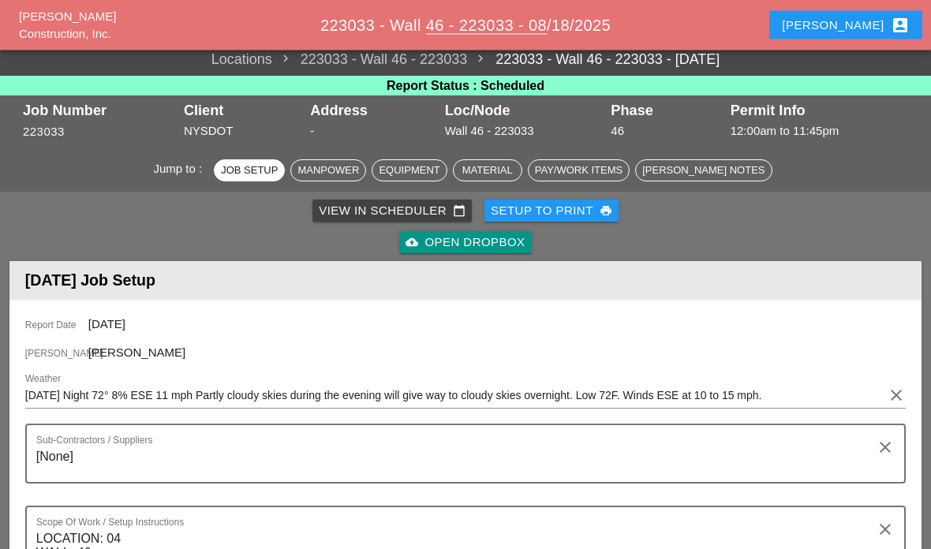
scroll to position [0, 0]
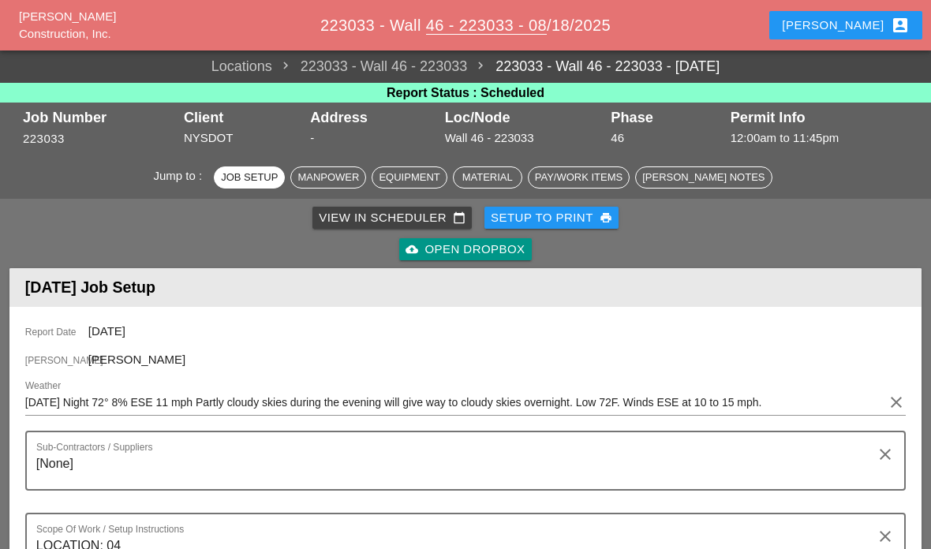
type textarea "[None]"
click at [60, 402] on input "FRIDAY Night 72° 8% ESE 11 mph Partly cloudy skies during the evening will give…" at bounding box center [454, 402] width 859 height 25
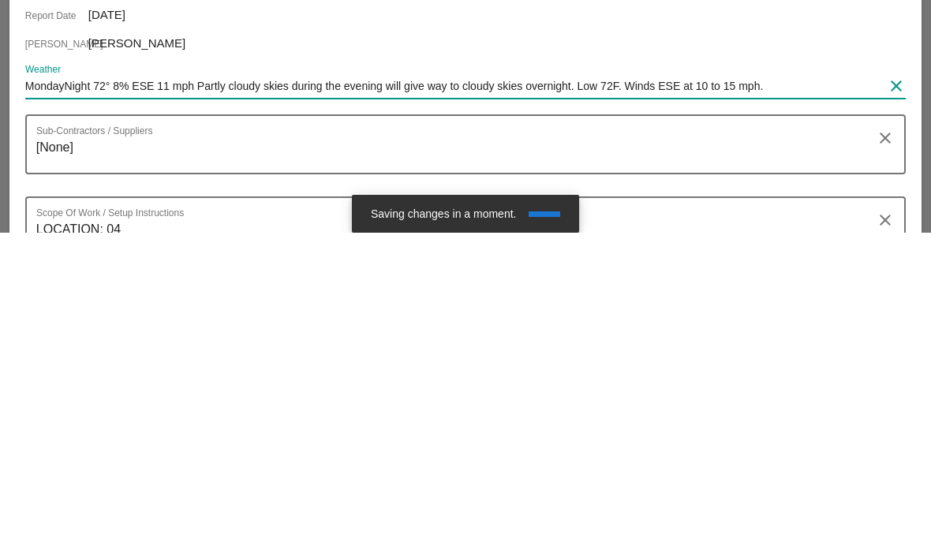
type input "Monday Night 72° 8% ESE 11 mph Partly cloudy skies during the evening will give…"
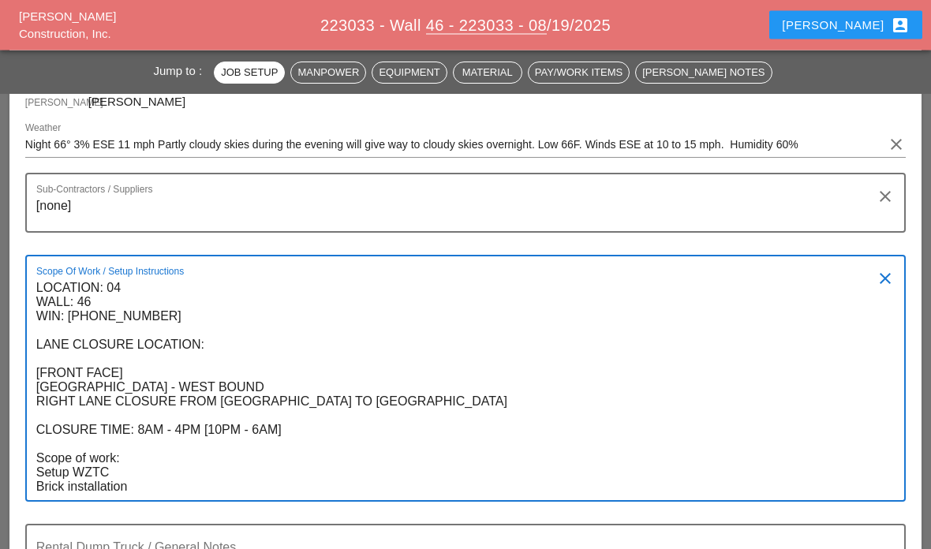
scroll to position [258, 0]
click at [267, 220] on textarea "[none]" at bounding box center [459, 212] width 846 height 38
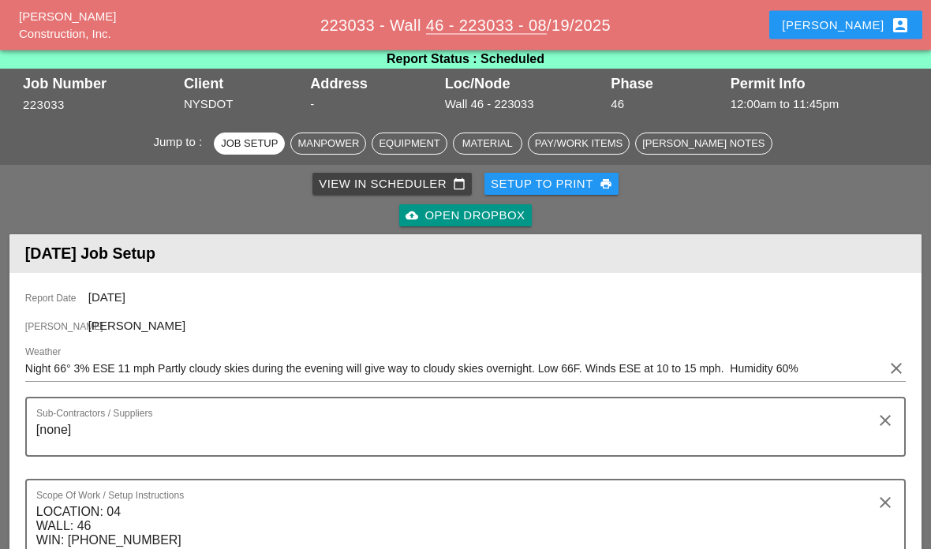
scroll to position [0, 0]
